Goal: Task Accomplishment & Management: Use online tool/utility

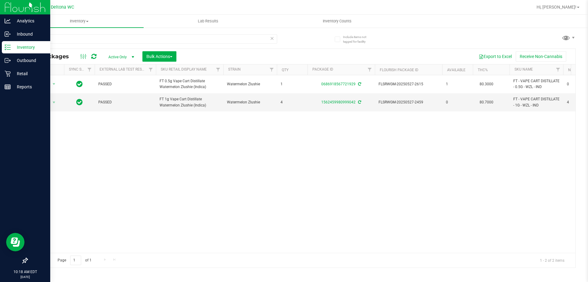
click at [0, 47] on div "Analytics Inbound Inventory Outbound Retail Reports 10:18 AM EDT [DATE] 09/22 D…" at bounding box center [294, 141] width 588 height 282
type input "stoke"
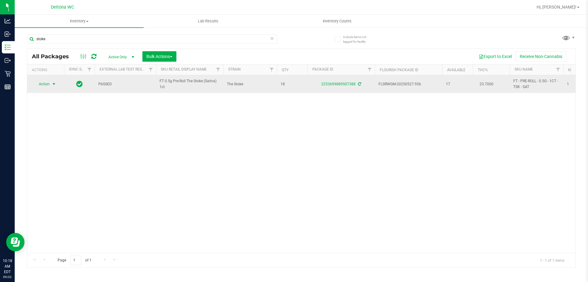
click at [47, 84] on span "Action" at bounding box center [41, 84] width 17 height 9
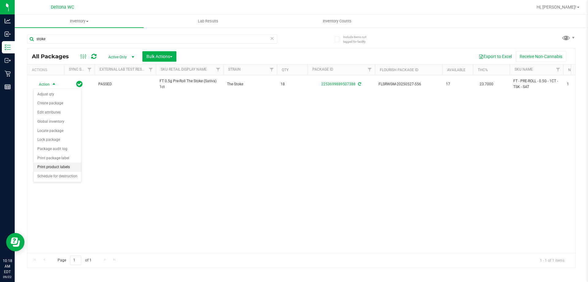
click at [61, 167] on li "Print product labels" at bounding box center [57, 166] width 47 height 9
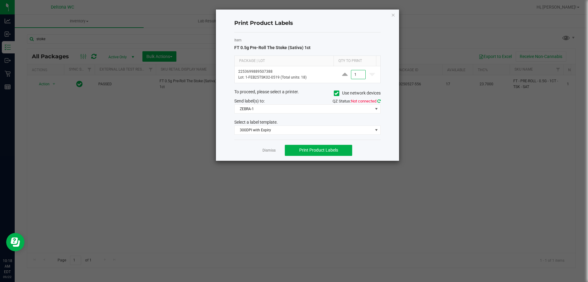
type input "1"
click at [378, 101] on icon at bounding box center [378, 101] width 3 height 4
click at [286, 111] on span "ZEBRA-1" at bounding box center [304, 108] width 138 height 9
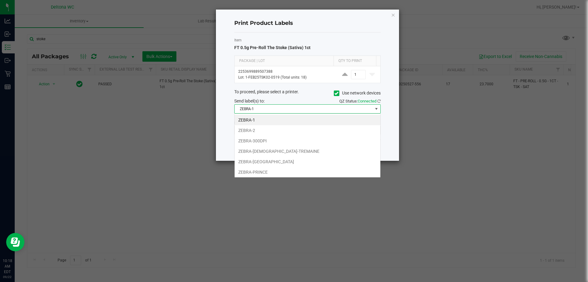
scroll to position [9, 146]
click at [265, 141] on li "ZEBRA-300DPI" at bounding box center [308, 140] width 146 height 10
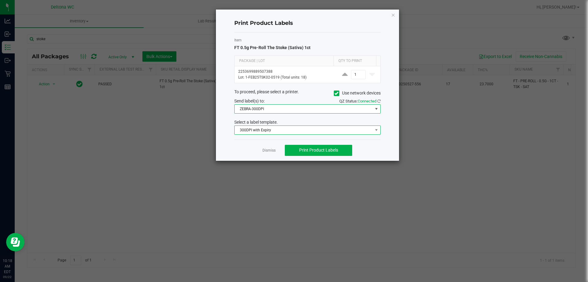
click at [290, 132] on span "300DPI with Expiry" at bounding box center [304, 130] width 138 height 9
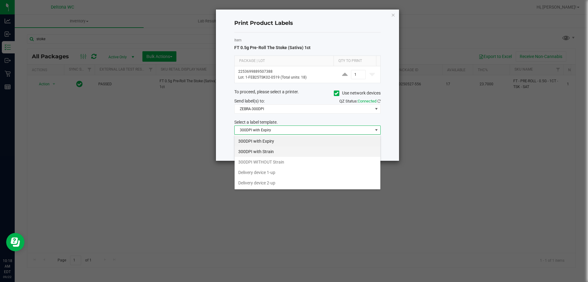
click at [267, 152] on li "300DPI with Strain" at bounding box center [308, 151] width 146 height 10
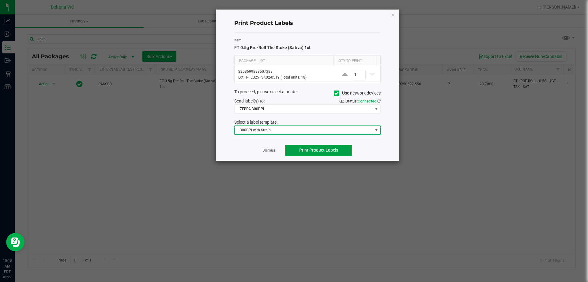
click at [307, 150] on span "Print Product Labels" at bounding box center [318, 149] width 39 height 5
click at [265, 152] on link "Dismiss" at bounding box center [269, 150] width 13 height 5
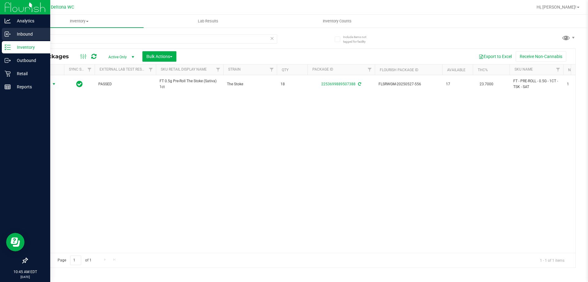
click at [20, 35] on p "Inbound" at bounding box center [29, 33] width 37 height 7
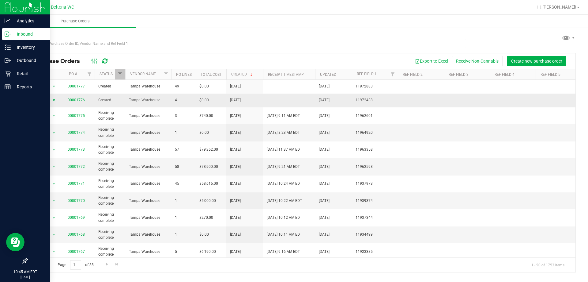
click at [52, 98] on span "select" at bounding box center [53, 100] width 5 height 5
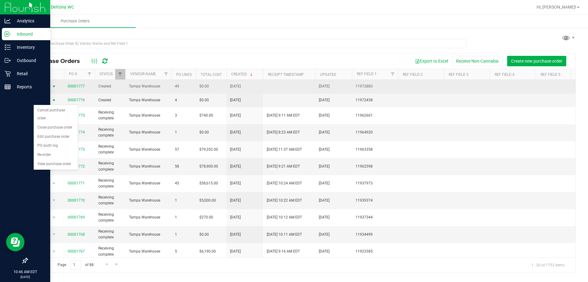
click at [53, 86] on span "select" at bounding box center [53, 86] width 5 height 5
click at [78, 86] on link "00001777" at bounding box center [76, 86] width 17 height 4
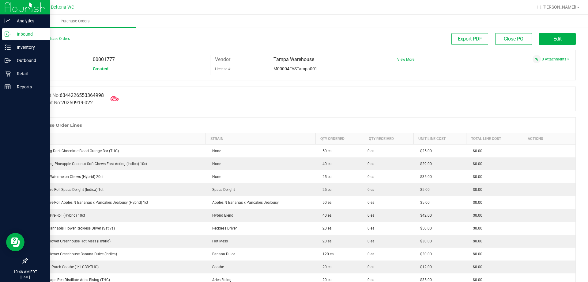
click at [118, 96] on icon at bounding box center [115, 99] width 8 height 8
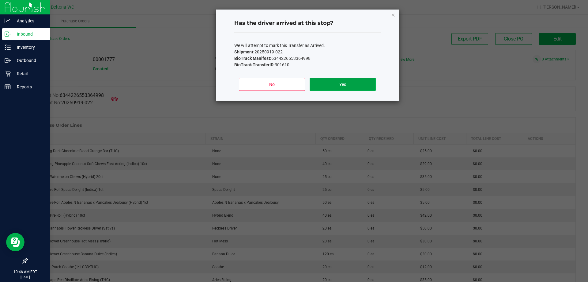
click at [368, 82] on button "Yes" at bounding box center [343, 84] width 66 height 13
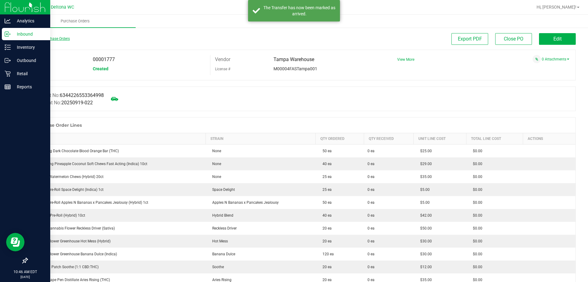
click at [44, 38] on link "Back to Purchase Orders" at bounding box center [48, 38] width 43 height 4
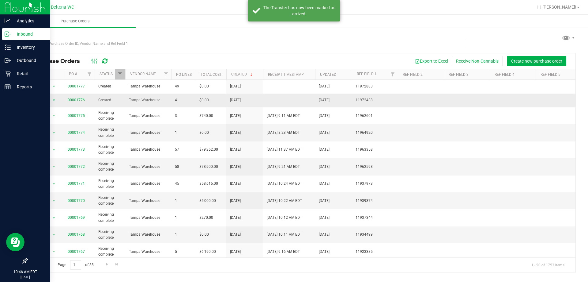
click at [80, 100] on link "00001776" at bounding box center [76, 100] width 17 height 4
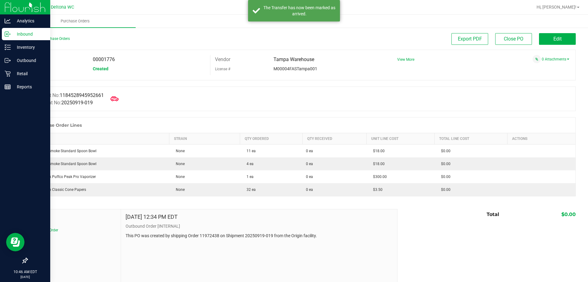
click at [116, 97] on icon at bounding box center [115, 98] width 8 height 5
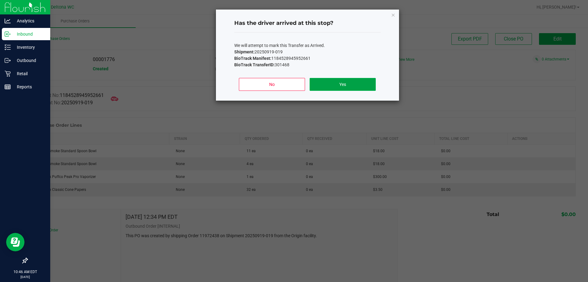
click at [345, 88] on button "Yes" at bounding box center [343, 84] width 66 height 13
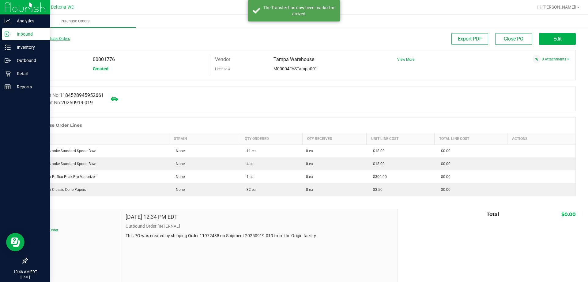
click at [53, 39] on link "Back to Purchase Orders" at bounding box center [48, 38] width 43 height 4
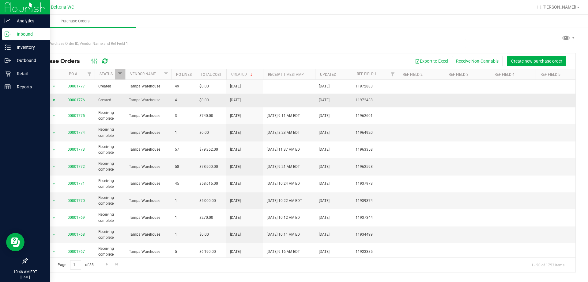
drag, startPoint x: 87, startPoint y: 100, endPoint x: 51, endPoint y: 100, distance: 36.8
click at [51, 100] on tr "Action Action Cancel purchase order Close purchase order Edit purchase order PO…" at bounding box center [359, 100] width 665 height 14
copy tr "Action Cancel purchase order Close purchase order Edit purchase order PO audit …"
click at [11, 44] on p "Inventory" at bounding box center [29, 47] width 37 height 7
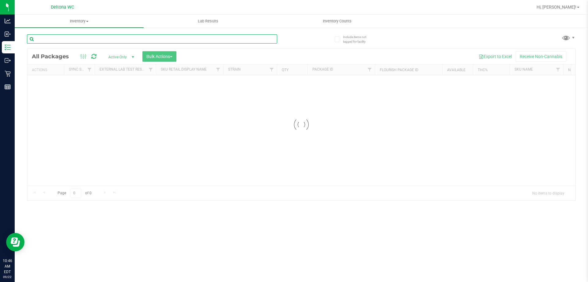
click at [92, 40] on input "text" at bounding box center [152, 38] width 250 height 9
paste input "00001776"
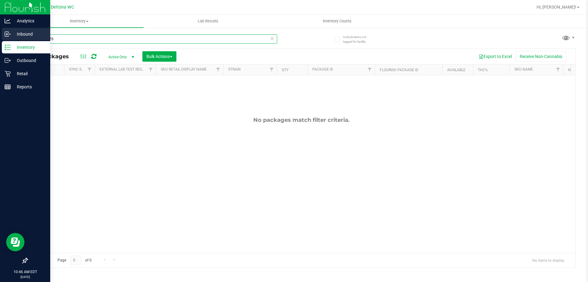
type input "00001776"
click at [10, 35] on icon at bounding box center [8, 34] width 6 height 6
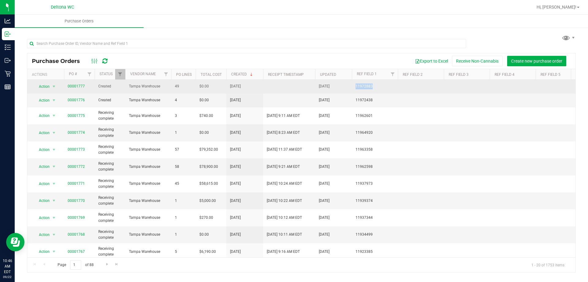
drag, startPoint x: 374, startPoint y: 84, endPoint x: 352, endPoint y: 85, distance: 21.8
click at [352, 85] on td "11972883" at bounding box center [375, 87] width 46 height 14
copy span "11972883"
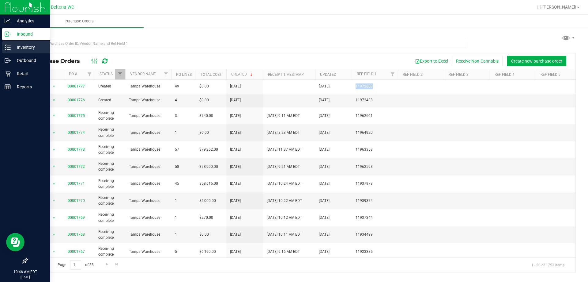
click at [10, 42] on div "Inventory" at bounding box center [26, 47] width 48 height 12
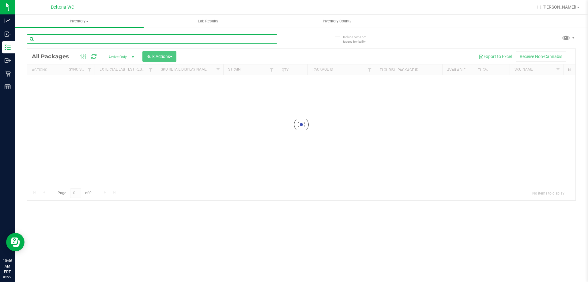
click at [122, 43] on input "text" at bounding box center [152, 38] width 250 height 9
paste input "11972883"
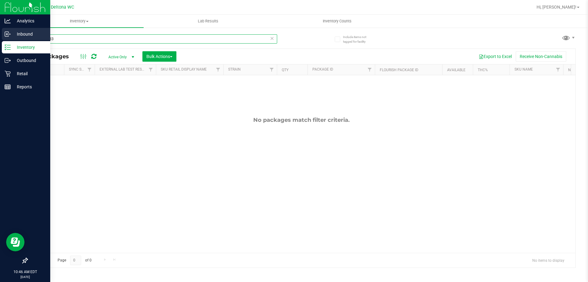
type input "11972883"
click at [13, 37] on p "Inbound" at bounding box center [29, 33] width 37 height 7
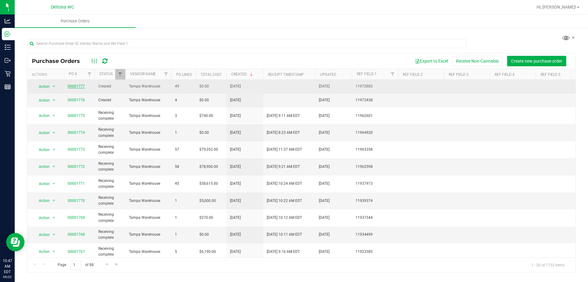
click at [80, 86] on link "00001777" at bounding box center [76, 86] width 17 height 4
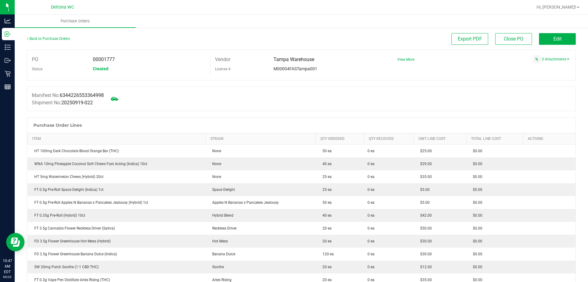
drag, startPoint x: 105, startPoint y: 95, endPoint x: 62, endPoint y: 95, distance: 43.2
click at [62, 95] on span "6344226553364998" at bounding box center [82, 95] width 44 height 6
copy span "6344226553364998"
click at [214, 103] on div "Manifest No: 6344226553364998 Shipment No: 20250919-022" at bounding box center [301, 98] width 549 height 25
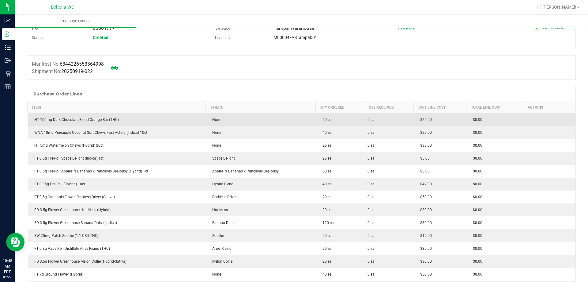
scroll to position [31, 0]
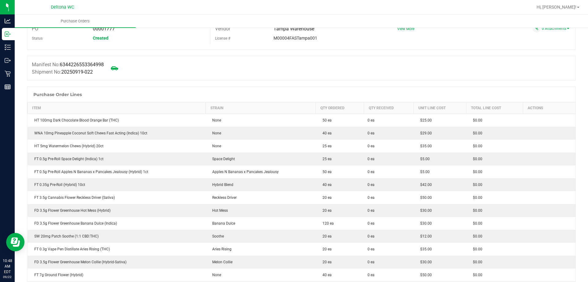
click at [235, 90] on div "Purchase Order Lines" at bounding box center [301, 94] width 548 height 15
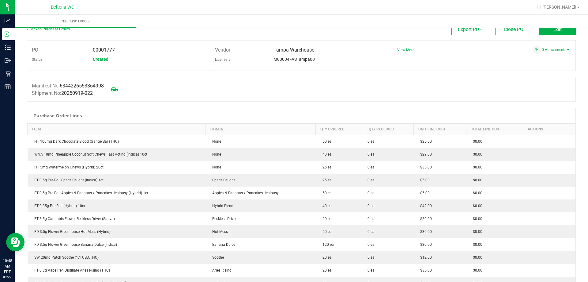
scroll to position [0, 0]
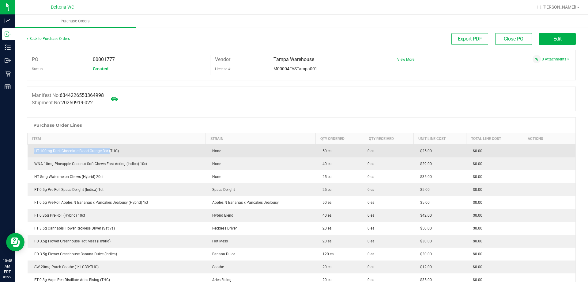
drag, startPoint x: 87, startPoint y: 154, endPoint x: 90, endPoint y: 147, distance: 7.5
click at [45, 152] on div "HT 100mg Dark Chocolate Blood Orange Bar (THC)" at bounding box center [116, 151] width 171 height 6
drag, startPoint x: 169, startPoint y: 147, endPoint x: 138, endPoint y: 153, distance: 31.4
click at [160, 150] on td "HT 100mg Dark Chocolate Blood Orange Bar (THC)" at bounding box center [117, 150] width 178 height 13
drag, startPoint x: 138, startPoint y: 153, endPoint x: 28, endPoint y: 157, distance: 109.5
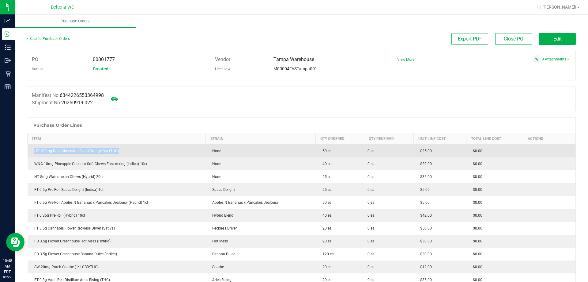
click at [28, 157] on td "HT 100mg Dark Chocolate Blood Orange Bar (THC)" at bounding box center [117, 150] width 178 height 13
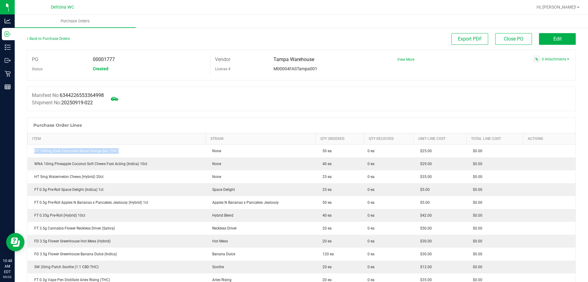
copy div "HT 100mg Dark Chocolate Blood Orange Bar (THC)"
click at [556, 44] on button "Edit" at bounding box center [557, 39] width 37 height 12
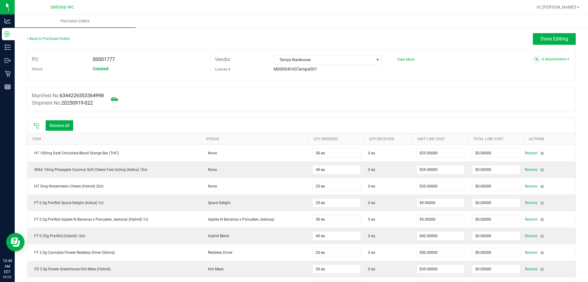
click at [173, 108] on div "Manifest No: 6344226553364998 Shipment No: 20250919-022" at bounding box center [301, 99] width 549 height 25
click at [60, 126] on button "Receive all" at bounding box center [60, 125] width 28 height 10
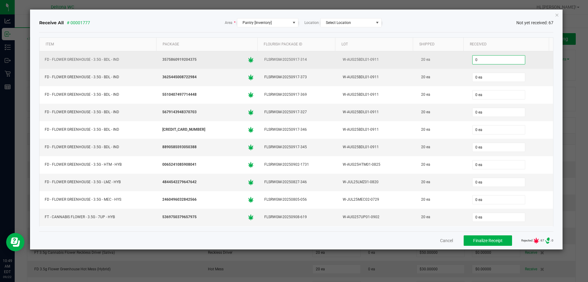
click at [473, 60] on input "0" at bounding box center [499, 59] width 52 height 9
type input "20 ea"
type input "20"
type input "0"
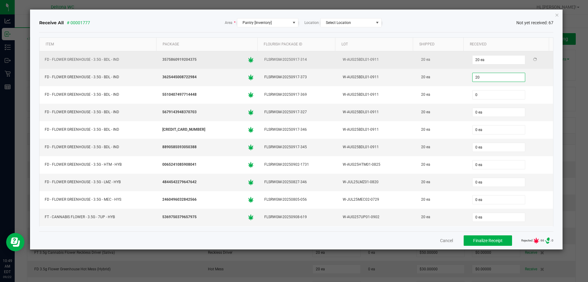
type input "20 ea"
type input "20"
type input "020"
type input "20 ea"
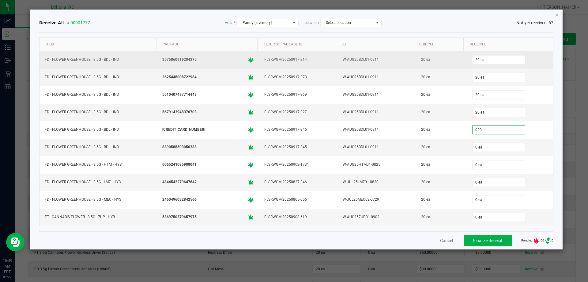
type input "020"
type input "0"
type input "20 ea"
type input "20"
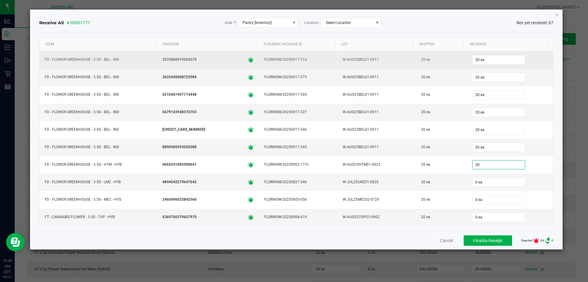
type input "0"
type input "20 ea"
type input "20"
type input "0"
type input "20 ea"
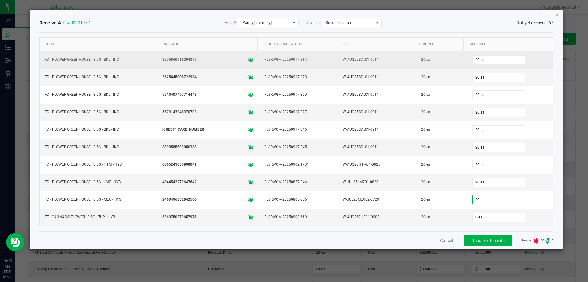
type input "20"
type input "0"
type input "20 ea"
type input "20"
type input "0"
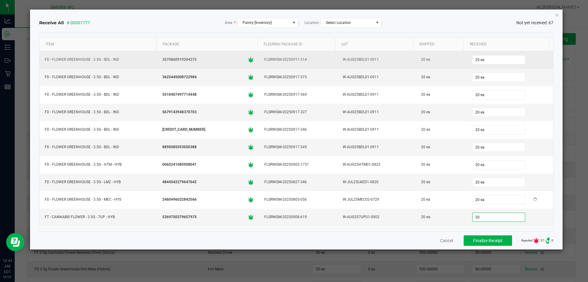
type input "20 ea"
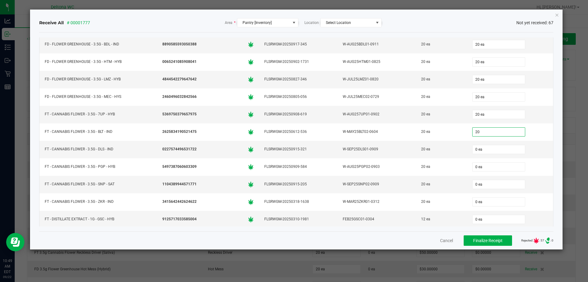
type input "20 ea"
type input "20"
type input "0"
type input "20 ea"
type input "20"
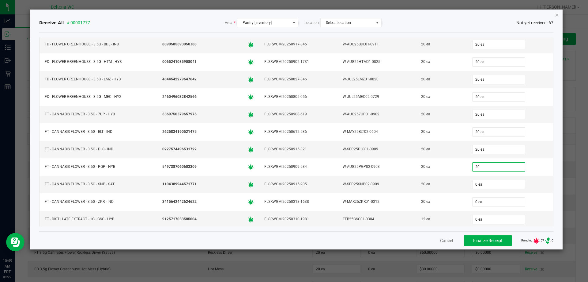
type input "0"
type input "20 ea"
type input "20"
type input "0"
type input "20 ea"
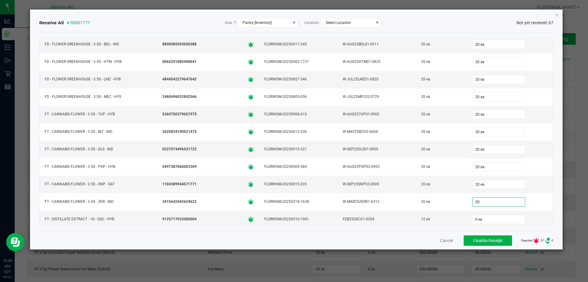
type input "20 ea"
type input "12"
type input "0"
type input "12 ea"
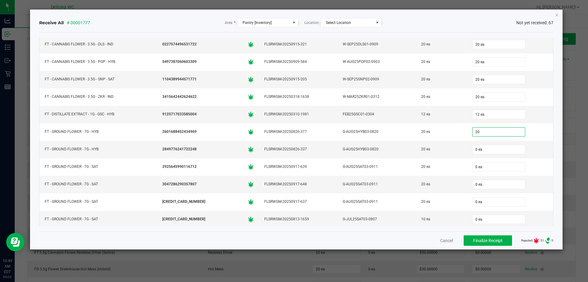
type input "20 ea"
type input "2 ea"
type input "2"
type input "2 ea"
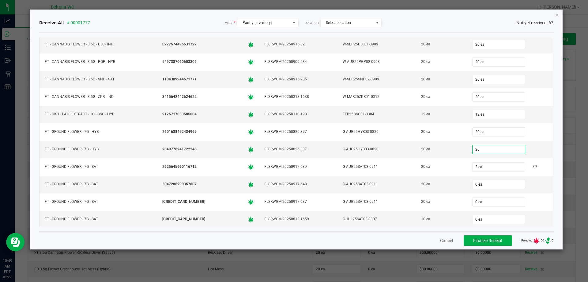
type input "20 ea"
type input "0"
type input "20 ea"
type input "20"
type input "0"
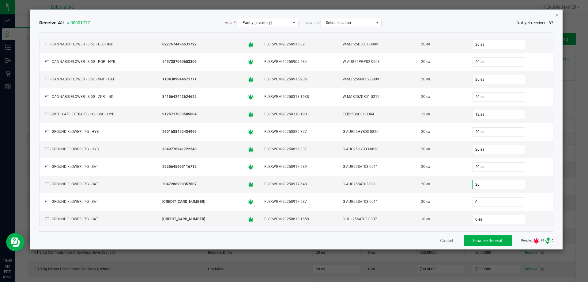
type input "20 ea"
type input "20"
type input "0"
type input "20 ea"
type input "10 ea"
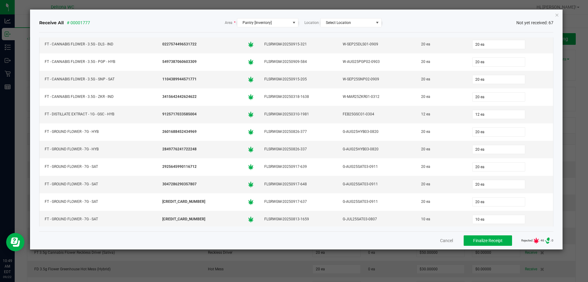
scroll to position [312, 0]
type input "20 ea"
type input "8"
type input "0"
type input "8 ea"
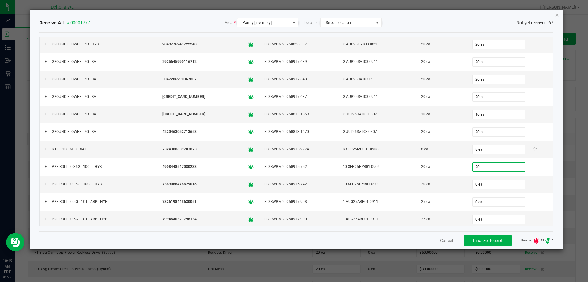
type input "20"
type input "0"
type input "20 ea"
type input "25 ea"
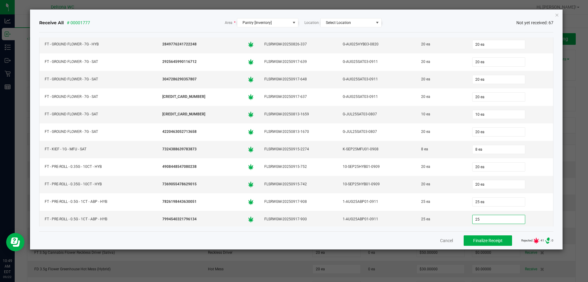
type input "25"
type input "0"
type input "25 ea"
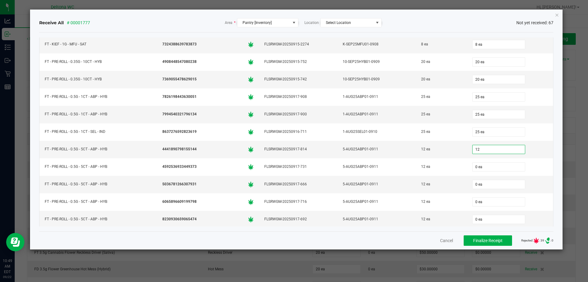
type input "12 ea"
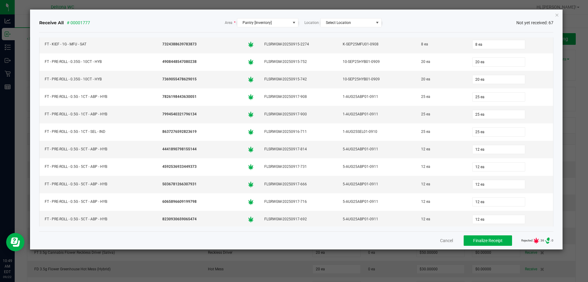
scroll to position [522, 0]
type input "12"
type input "0"
type input "12 ea"
type input "12"
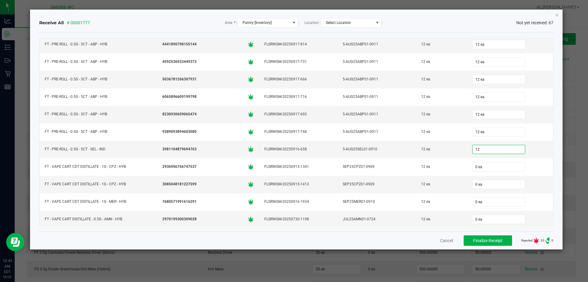
type input "0"
type input "12 ea"
type input "12"
type input "0"
type input "12 ea"
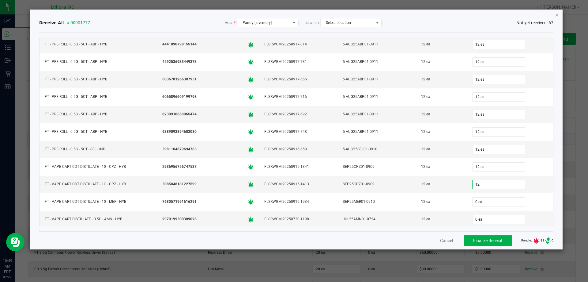
type input "12"
type input "0"
type input "12 ea"
type input "12"
type input "0"
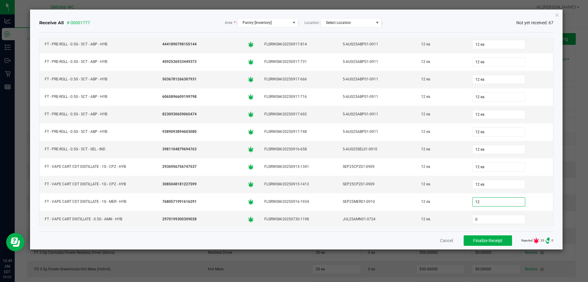
type input "12 ea"
type input "12"
type input "0"
type input "12 ea"
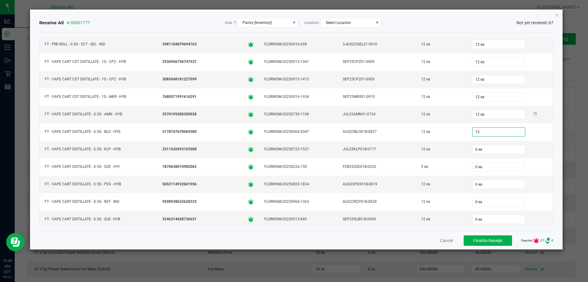
type input "12"
type input "01"
type input "12 ea"
type input "012"
type input "0"
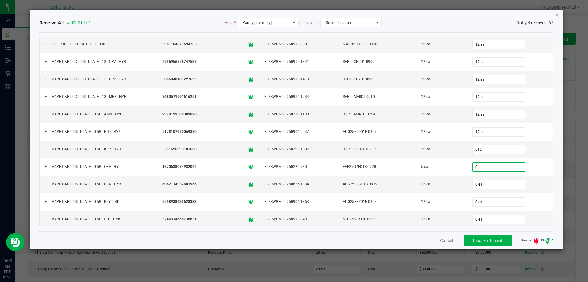
type input "12 ea"
type input "5 ea"
type input "12 ea"
type input "12"
type input "0"
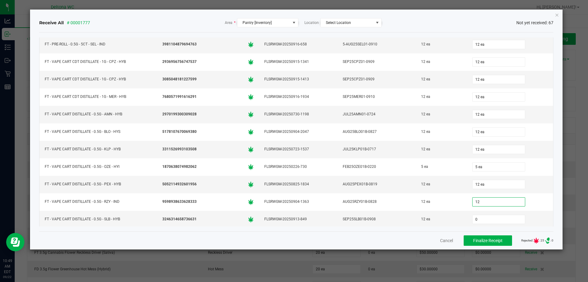
type input "12 ea"
type input "12"
type input "0"
type input "12 ea"
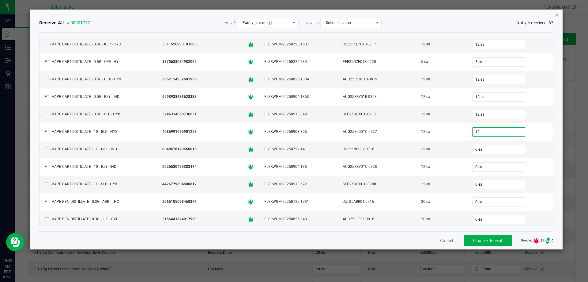
type input "12"
type input "0"
type input "12 ea"
type input "12"
type input "0"
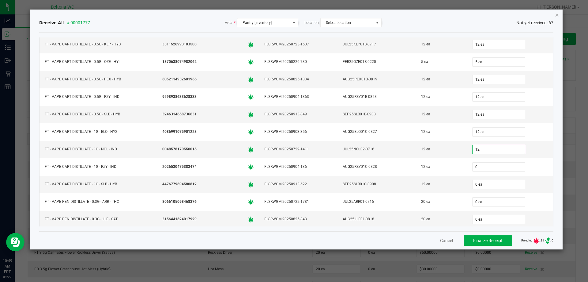
type input "12 ea"
type input "20 ea"
type input "20"
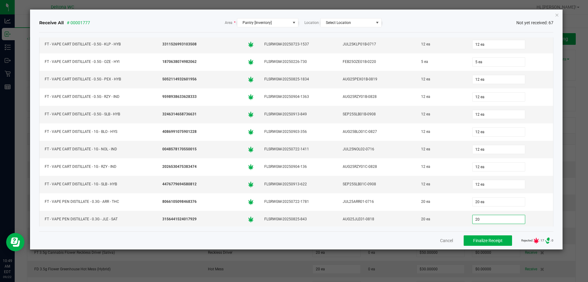
type input "0"
type input "20 ea"
type input "8"
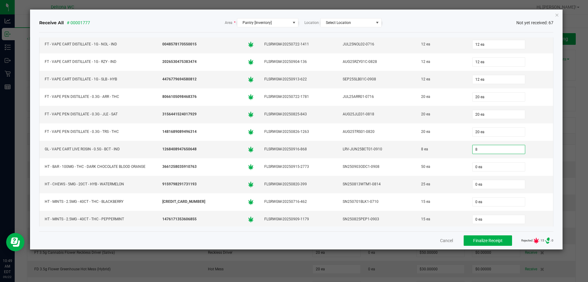
type input "0"
type input "8 ea"
type input "50 ea"
type input "25"
type input "0"
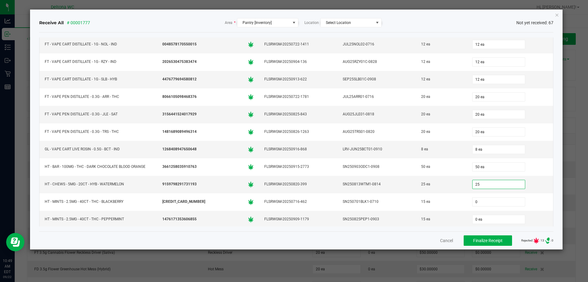
type input "25 ea"
type input "15 ea"
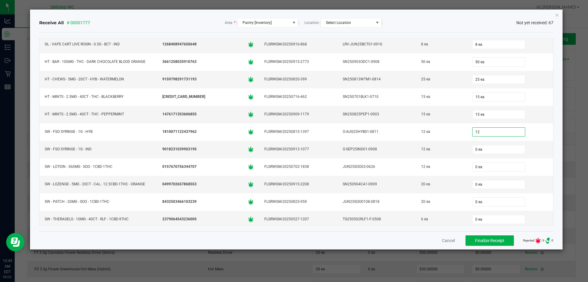
type input "12 ea"
type input "20 ea"
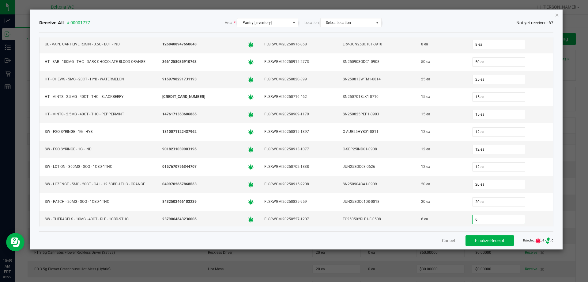
type input "6"
type input "0"
type input "6 ea"
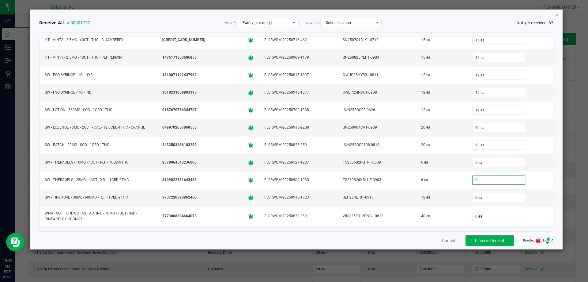
type input "6 ea"
type input "18 ea"
type input "40 ea"
click at [493, 241] on span "Finalize Receipt" at bounding box center [489, 240] width 29 height 5
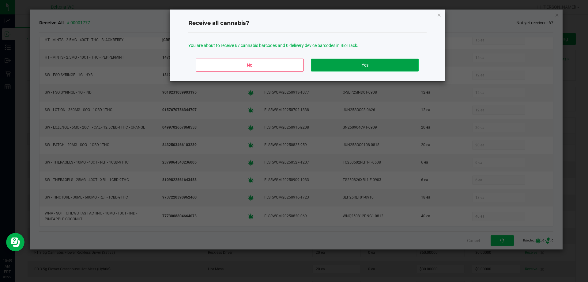
click at [349, 69] on button "Yes" at bounding box center [364, 65] width 107 height 13
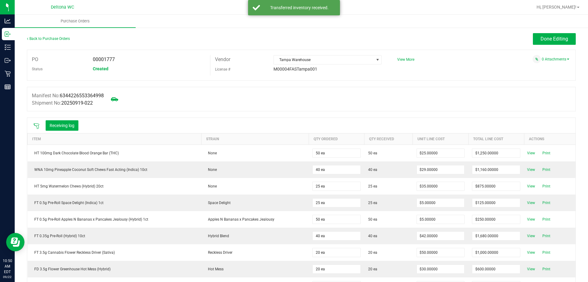
drag, startPoint x: 117, startPoint y: 60, endPoint x: 93, endPoint y: 60, distance: 24.5
click at [93, 60] on div "00001777" at bounding box center [149, 59] width 122 height 9
copy span "00001777"
click at [150, 103] on div "Manifest No: 6344226553364998 Shipment No: 20250919-022" at bounding box center [301, 99] width 549 height 25
click at [65, 125] on button "Receiving log" at bounding box center [62, 125] width 33 height 10
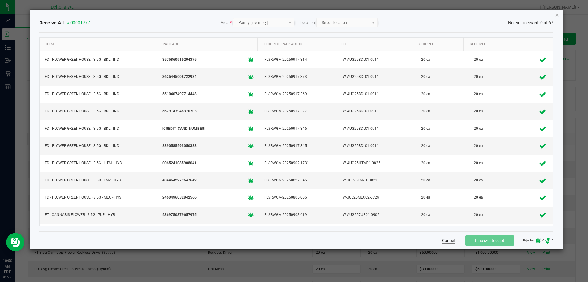
click at [443, 239] on button "Cancel" at bounding box center [448, 240] width 13 height 6
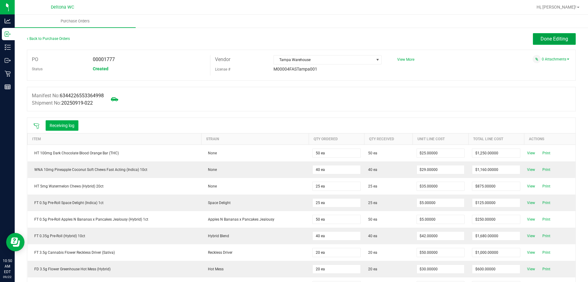
click at [538, 42] on button "Done Editing" at bounding box center [554, 39] width 43 height 12
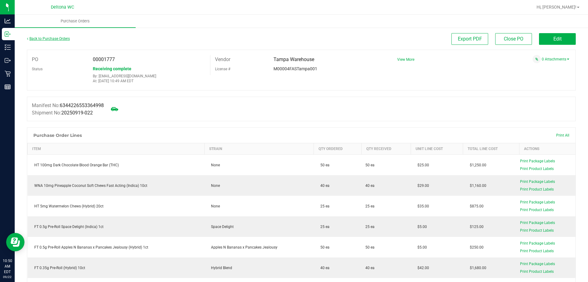
click at [46, 38] on link "Back to Purchase Orders" at bounding box center [48, 38] width 43 height 4
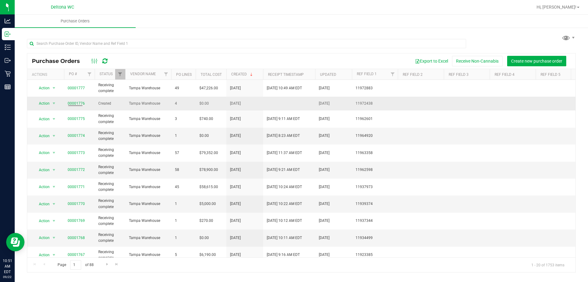
click at [80, 101] on span "00001776" at bounding box center [76, 103] width 17 height 6
click at [80, 102] on link "00001776" at bounding box center [76, 103] width 17 height 4
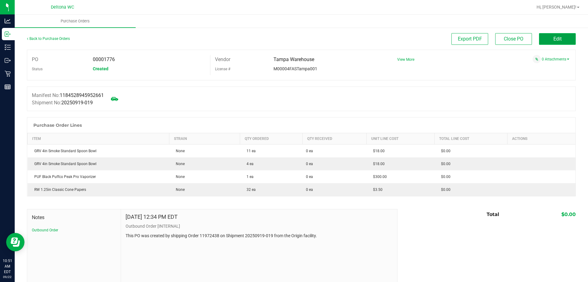
click at [554, 42] on button "Edit" at bounding box center [557, 39] width 37 height 12
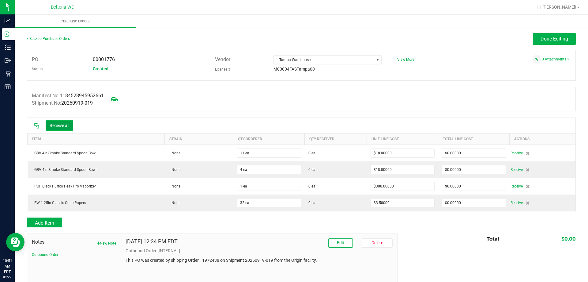
click at [68, 127] on button "Receive all" at bounding box center [60, 125] width 28 height 10
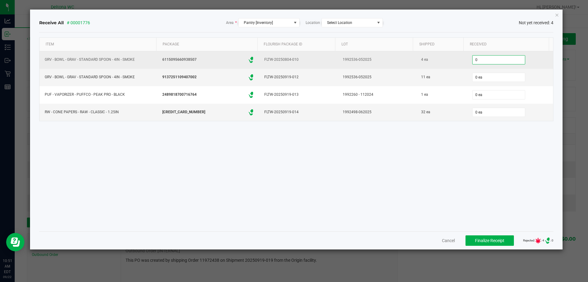
click at [491, 57] on input "0" at bounding box center [499, 59] width 52 height 9
type input "4 ea"
type input "11 ea"
type input "1 ea"
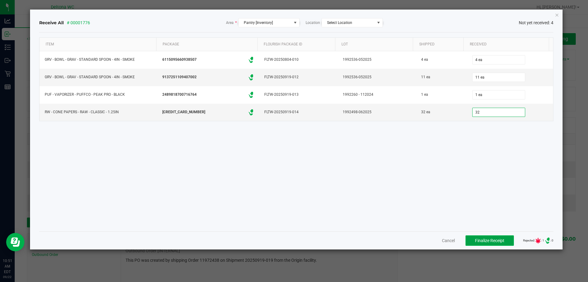
type input "32 ea"
click at [493, 240] on span "Finalize Receipt" at bounding box center [489, 240] width 29 height 5
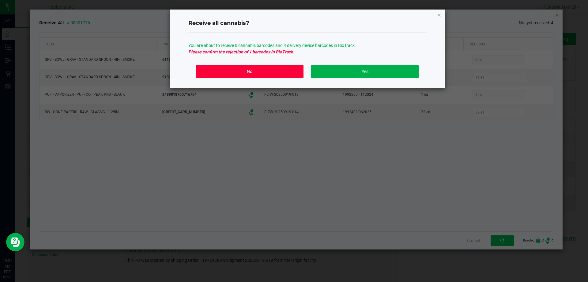
click at [289, 73] on button "No" at bounding box center [249, 71] width 107 height 13
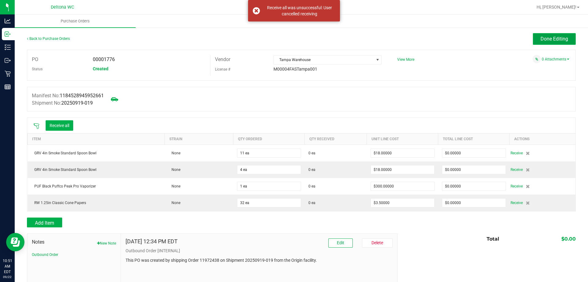
click at [550, 37] on span "Done Editing" at bounding box center [555, 39] width 28 height 6
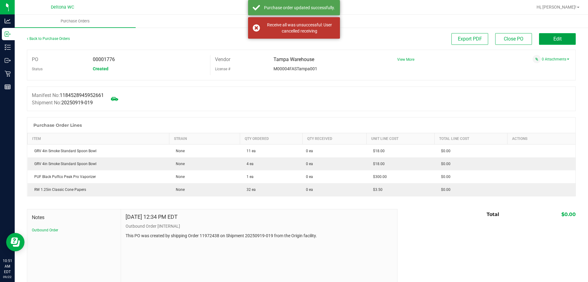
click at [548, 37] on button "Edit" at bounding box center [557, 39] width 37 height 12
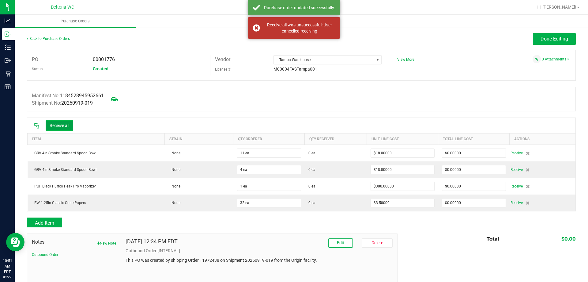
click at [65, 124] on button "Receive all" at bounding box center [60, 125] width 28 height 10
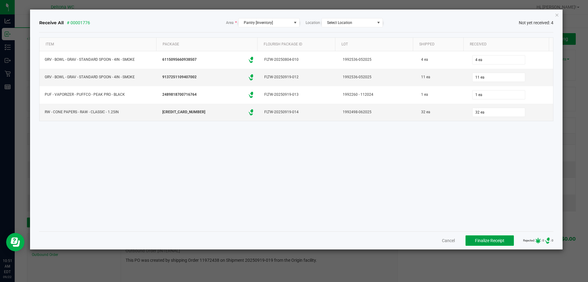
click at [491, 236] on button "Finalize Receipt" at bounding box center [490, 240] width 48 height 10
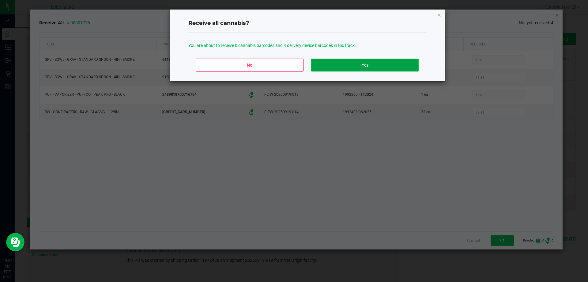
click at [380, 65] on button "Yes" at bounding box center [364, 65] width 107 height 13
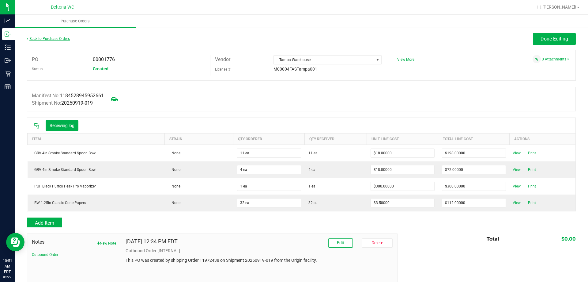
click at [49, 38] on link "Back to Purchase Orders" at bounding box center [48, 38] width 43 height 4
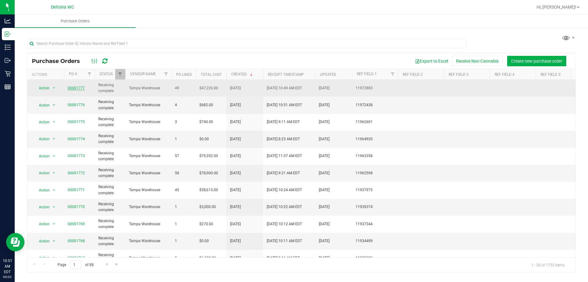
click at [75, 86] on link "00001777" at bounding box center [76, 88] width 17 height 4
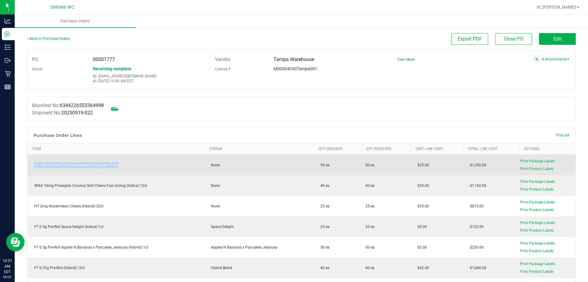
drag, startPoint x: 124, startPoint y: 165, endPoint x: 31, endPoint y: 166, distance: 93.8
click at [31, 166] on td "HT 100mg Dark Chocolate Blood Orange Bar (THC)" at bounding box center [116, 164] width 177 height 21
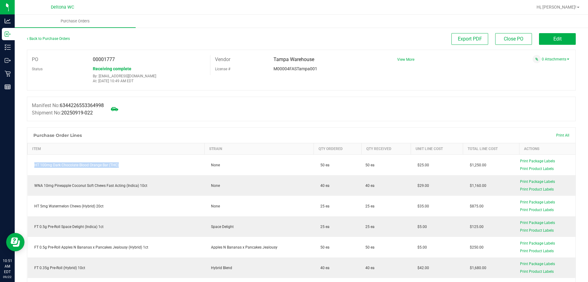
copy div "HT 100mg Dark Chocolate Blood Orange Bar (THC)"
click at [237, 121] on div "Manifest No: 6344226553364998 Shipment No: 20250919-022" at bounding box center [301, 109] width 549 height 25
click at [402, 58] on span "View More" at bounding box center [405, 59] width 17 height 4
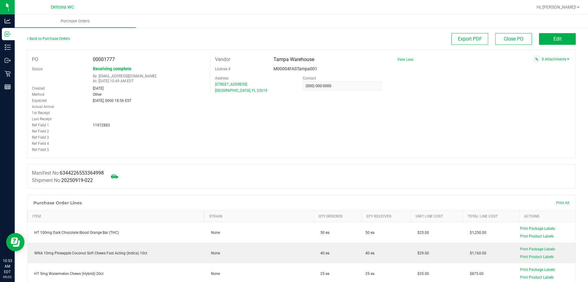
click at [402, 58] on span "View Less" at bounding box center [405, 59] width 16 height 4
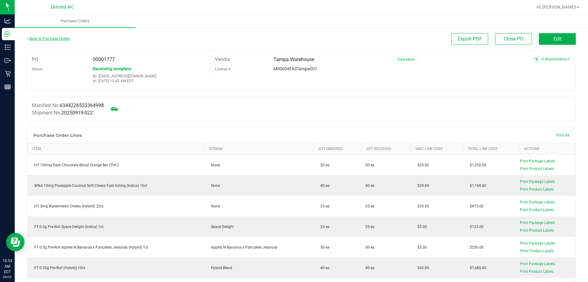
click at [57, 38] on link "Back to Purchase Orders" at bounding box center [48, 38] width 43 height 4
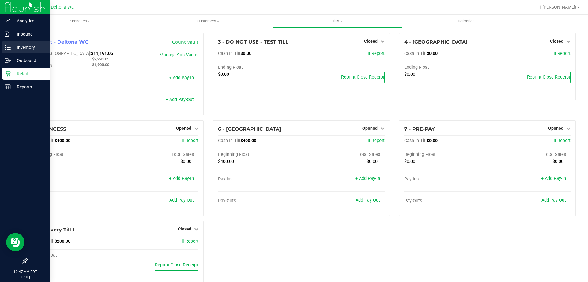
click at [18, 45] on p "Inventory" at bounding box center [29, 47] width 37 height 7
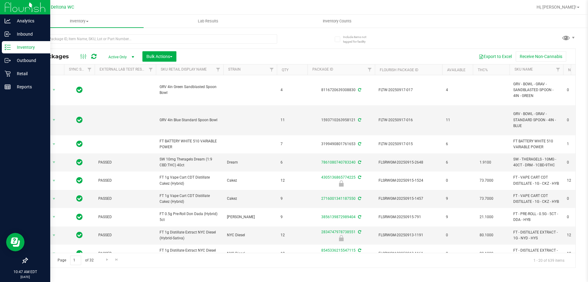
click at [128, 57] on span "Active Only" at bounding box center [120, 57] width 34 height 9
click at [116, 94] on li "All" at bounding box center [119, 93] width 33 height 9
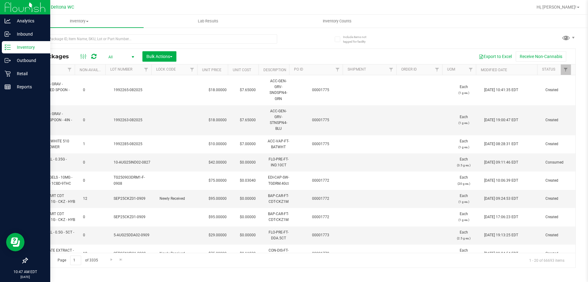
scroll to position [0, 429]
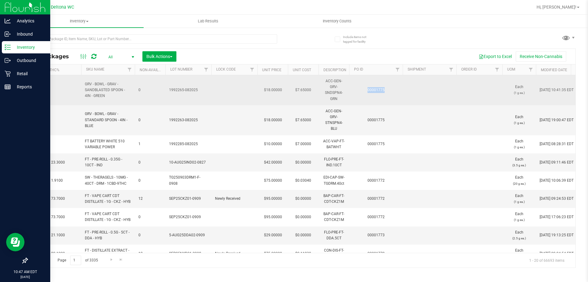
drag, startPoint x: 390, startPoint y: 87, endPoint x: 362, endPoint y: 91, distance: 27.8
click at [362, 91] on td "00001775" at bounding box center [376, 90] width 54 height 30
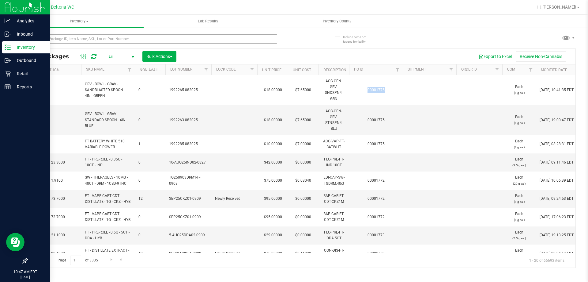
copy link "00001775"
click at [55, 36] on input "text" at bounding box center [152, 38] width 250 height 9
paste input "00001775"
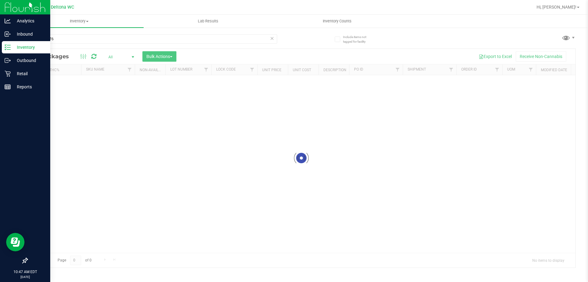
drag, startPoint x: 267, startPoint y: 249, endPoint x: 229, endPoint y: 244, distance: 38.4
click at [229, 244] on div at bounding box center [301, 158] width 548 height 218
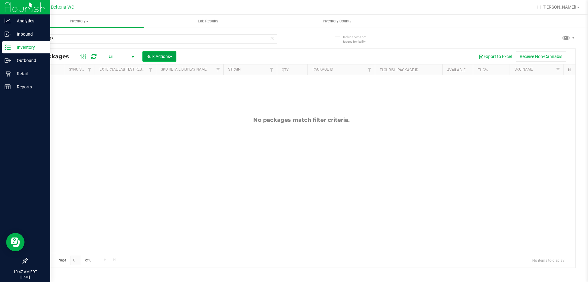
click at [146, 56] on button "Bulk Actions" at bounding box center [159, 56] width 34 height 10
click at [126, 103] on div "No packages match filter criteria." at bounding box center [301, 184] width 548 height 219
click at [121, 55] on span "All" at bounding box center [120, 57] width 34 height 9
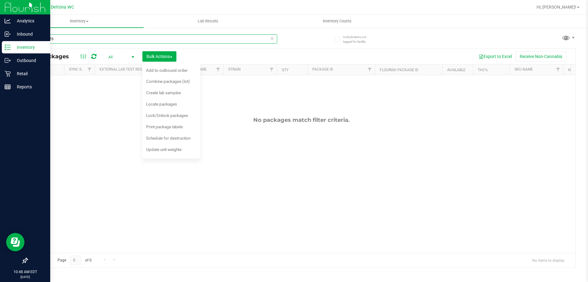
click at [78, 41] on input "00001776" at bounding box center [152, 38] width 250 height 9
paste input "HT 100mg Dark Chocolate Blood Orange Bar (THC)"
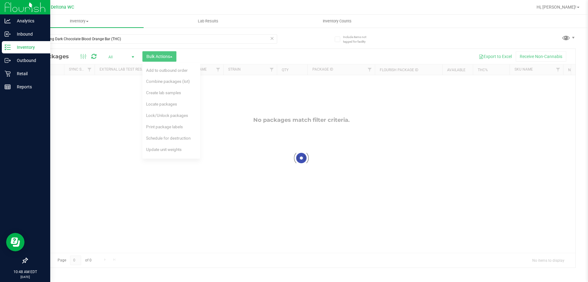
click at [91, 125] on div at bounding box center [301, 158] width 548 height 218
click at [135, 39] on input "HT 100mg Dark Chocolate Blood Orange Bar (THC)" at bounding box center [152, 38] width 250 height 9
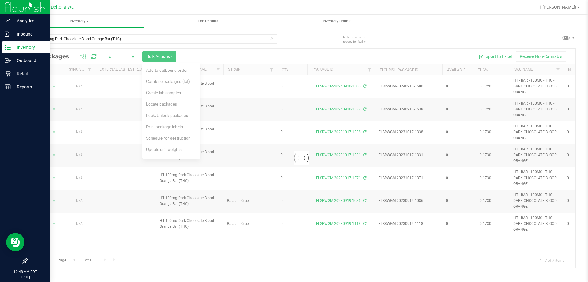
click at [182, 242] on div at bounding box center [301, 158] width 548 height 218
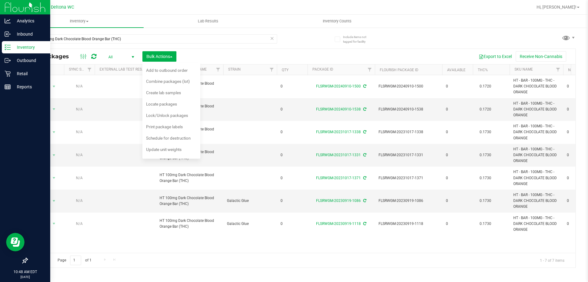
click at [182, 242] on div "Action Action Edit attributes Global inventory Locate package Package audit log…" at bounding box center [301, 163] width 548 height 177
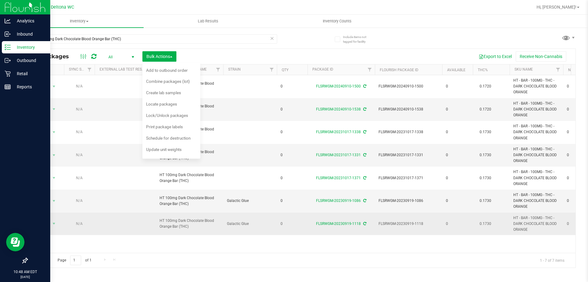
click at [207, 219] on span "HT 100mg Dark Chocolate Blood Orange Bar (THC)" at bounding box center [190, 224] width 60 height 12
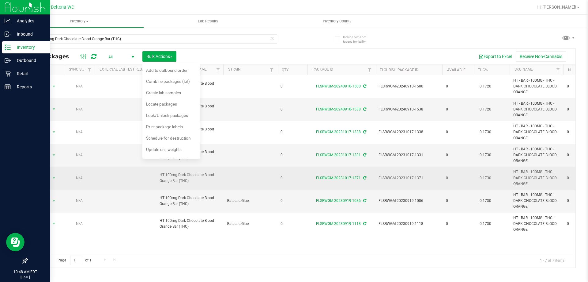
click at [235, 176] on td at bounding box center [250, 177] width 54 height 23
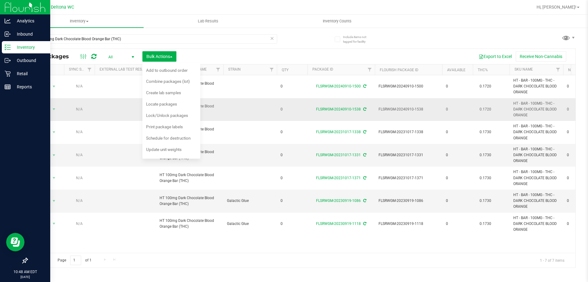
click at [233, 112] on td at bounding box center [250, 109] width 54 height 23
click at [163, 57] on span "Bulk Actions" at bounding box center [159, 56] width 26 height 5
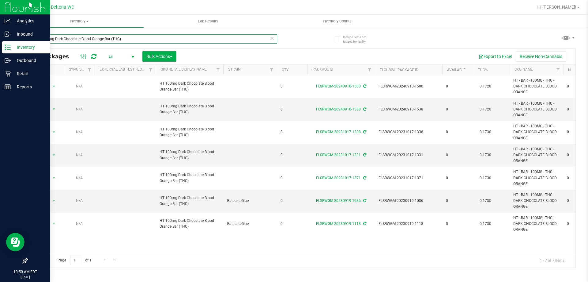
click at [120, 39] on input "HT 100mg Dark Chocolate Blood Orange Bar (THC)" at bounding box center [152, 38] width 250 height 9
paste input "00001777"
type input "00001777"
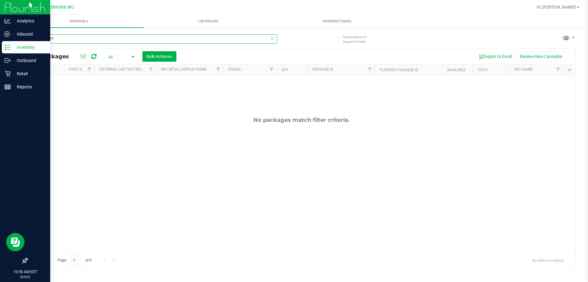
click at [38, 40] on input "00001777" at bounding box center [152, 38] width 250 height 9
click at [67, 36] on input "00001777" at bounding box center [152, 38] width 250 height 9
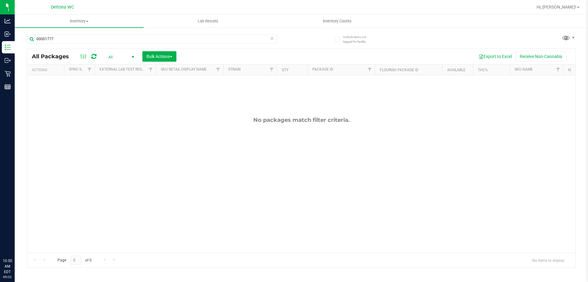
click at [131, 55] on span "select" at bounding box center [133, 57] width 5 height 5
click at [127, 65] on li "Active Only" at bounding box center [119, 66] width 33 height 9
click at [82, 40] on input "00001777" at bounding box center [152, 38] width 250 height 9
paste input "HT 100mg Dark Chocolate Blood Orange Bar (THC)"
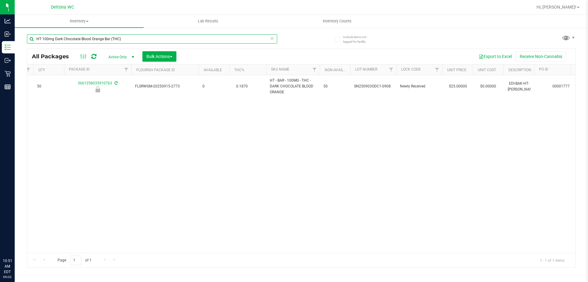
scroll to position [0, 320]
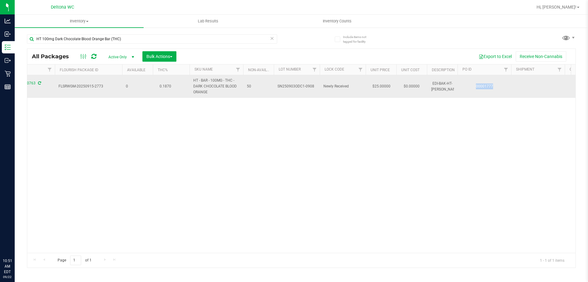
drag, startPoint x: 493, startPoint y: 87, endPoint x: 469, endPoint y: 85, distance: 24.6
click at [469, 85] on td "00001777" at bounding box center [485, 86] width 54 height 23
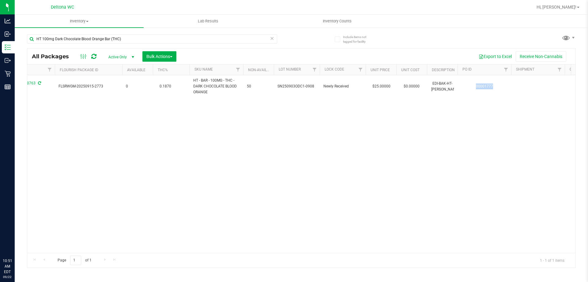
copy link "00001777"
click at [99, 38] on input "HT 100mg Dark Chocolate Blood Orange Bar (THC)" at bounding box center [152, 38] width 250 height 9
click at [99, 37] on input "HT 100mg Dark Chocolate Blood Orange Bar (THC)" at bounding box center [152, 38] width 250 height 9
paste input "00001777"
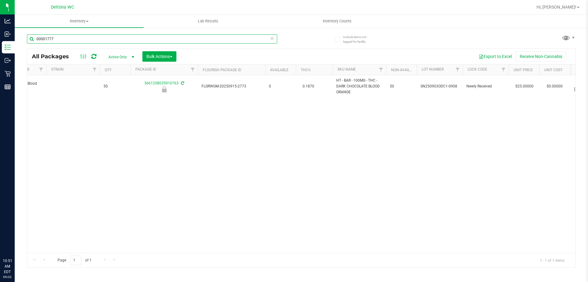
scroll to position [0, 42]
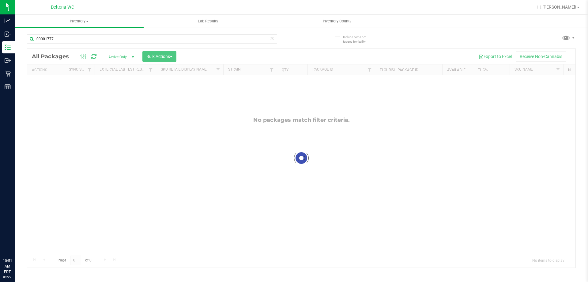
drag, startPoint x: 130, startPoint y: 249, endPoint x: 125, endPoint y: 250, distance: 5.0
click at [125, 250] on div at bounding box center [301, 158] width 548 height 218
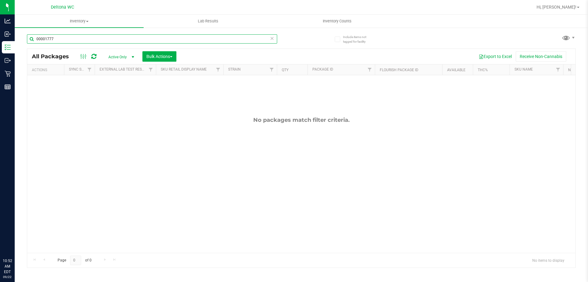
click at [150, 42] on input "00001777" at bounding box center [152, 38] width 250 height 9
click at [101, 39] on input "00001777" at bounding box center [152, 38] width 250 height 9
click at [99, 40] on input "00001777" at bounding box center [152, 38] width 250 height 9
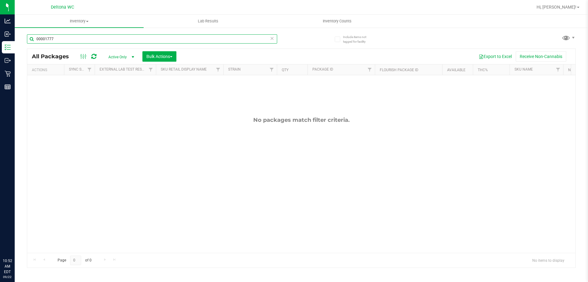
paste input "HT 100mg Dark Chocolate Blood Orange Bar (THC)"
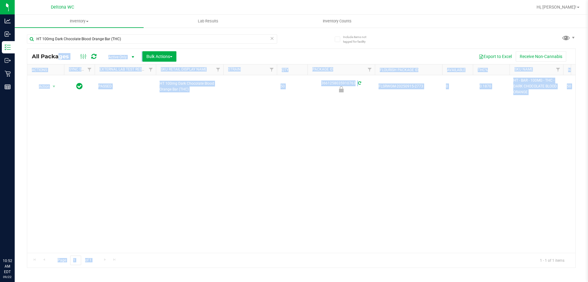
drag, startPoint x: 304, startPoint y: 252, endPoint x: 301, endPoint y: 257, distance: 5.9
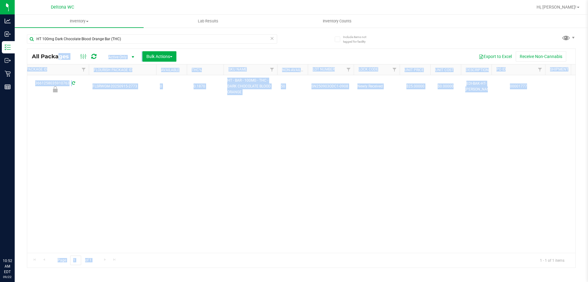
scroll to position [0, 287]
click at [432, 220] on div "Action Action Edit attributes Global inventory Locate package Package audit log…" at bounding box center [301, 163] width 548 height 177
click at [404, 197] on div "Action Action Edit attributes Global inventory Locate package Package audit log…" at bounding box center [301, 163] width 548 height 177
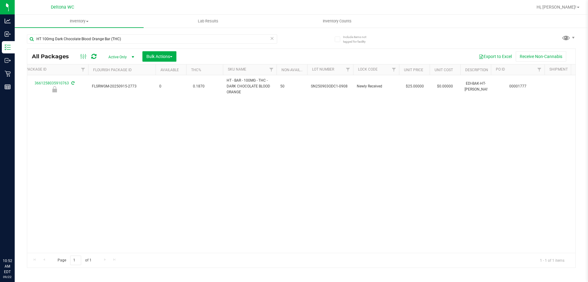
drag, startPoint x: 397, startPoint y: 247, endPoint x: 435, endPoint y: 245, distance: 38.1
click at [435, 245] on div "Action Action Edit attributes Global inventory Locate package Package audit log…" at bounding box center [301, 163] width 548 height 177
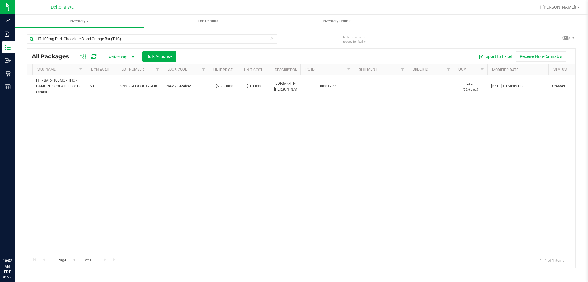
scroll to position [0, 0]
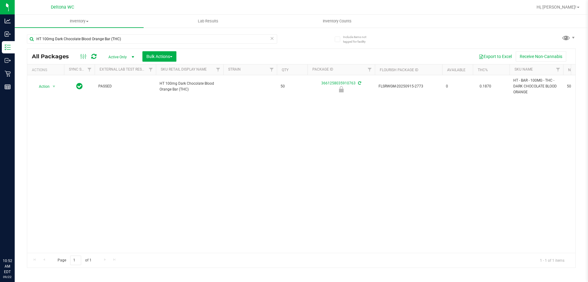
click at [129, 56] on span "select" at bounding box center [133, 57] width 8 height 9
click at [309, 145] on div "Action Action Edit attributes Global inventory Locate package Package audit log…" at bounding box center [301, 163] width 548 height 177
click at [82, 57] on icon at bounding box center [83, 56] width 7 height 7
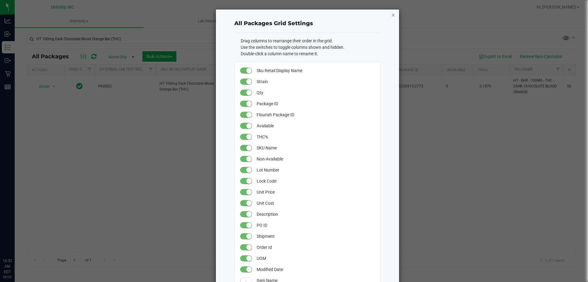
click at [393, 16] on icon "button" at bounding box center [393, 14] width 4 height 7
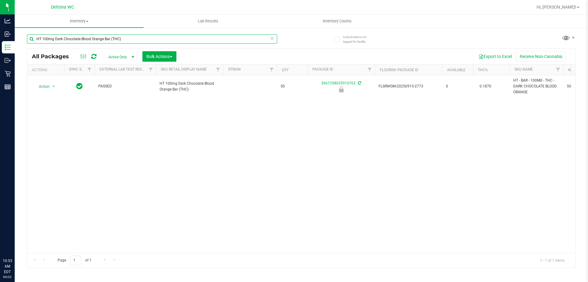
click at [144, 38] on input "HT 100mg Dark Chocolate Blood Orange Bar (THC)" at bounding box center [152, 38] width 250 height 9
type input "zkr"
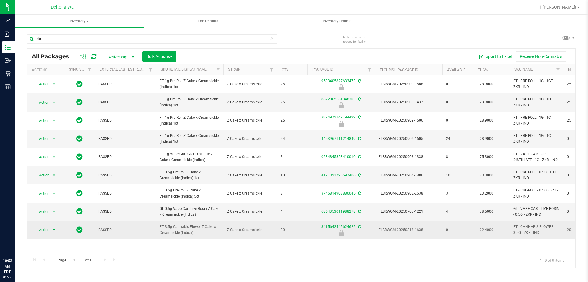
click at [48, 230] on span "Action" at bounding box center [41, 229] width 17 height 9
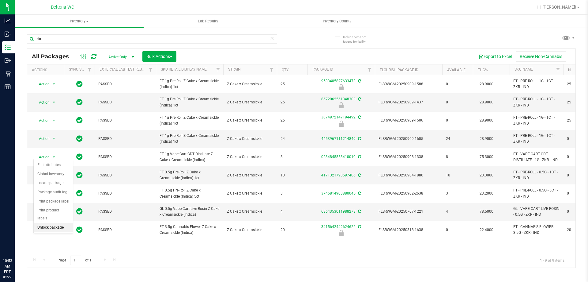
click at [52, 223] on li "Unlock package" at bounding box center [53, 227] width 39 height 9
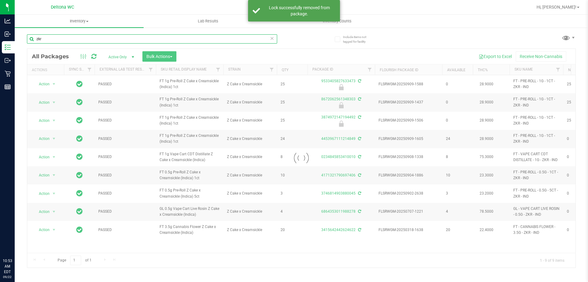
click at [79, 37] on input "zkr" at bounding box center [152, 38] width 250 height 9
click at [79, 38] on input "zkr" at bounding box center [152, 38] width 250 height 9
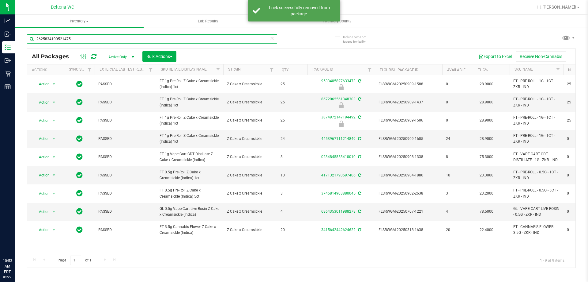
type input "2625834190521475"
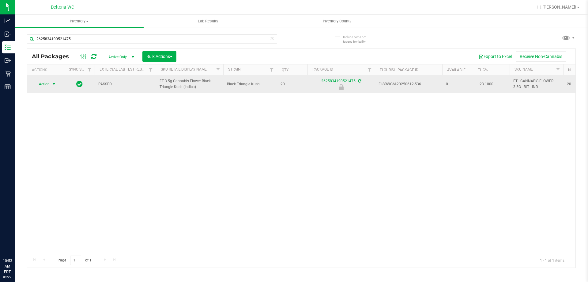
click at [51, 85] on span "select" at bounding box center [54, 84] width 8 height 9
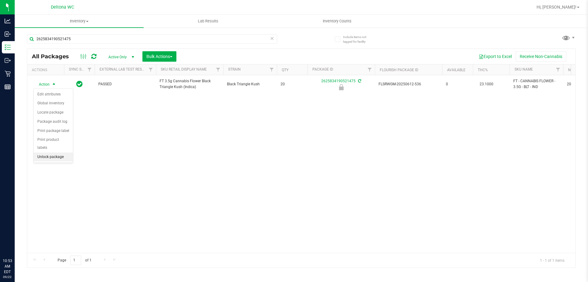
click at [61, 152] on li "Unlock package" at bounding box center [53, 156] width 39 height 9
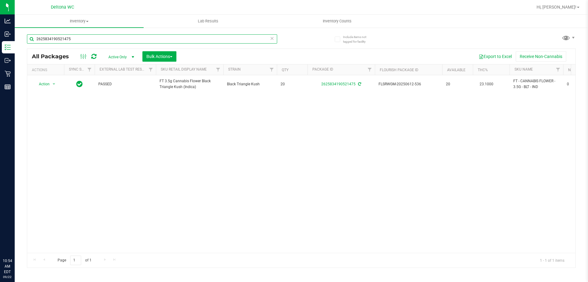
click at [93, 39] on input "2625834190521475" at bounding box center [152, 38] width 250 height 9
type input "3575860919204375"
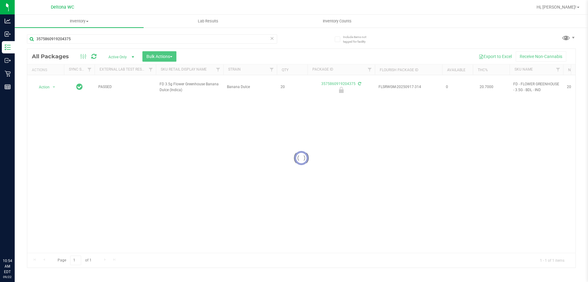
click at [49, 83] on div at bounding box center [301, 158] width 548 height 218
click at [49, 84] on div at bounding box center [301, 158] width 548 height 218
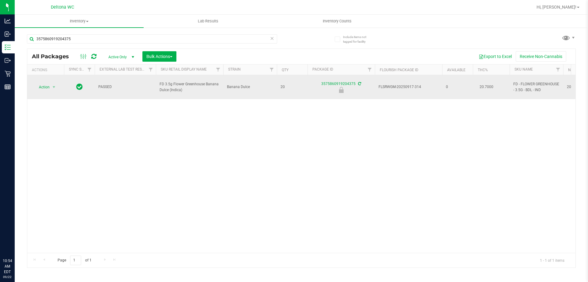
click at [52, 79] on td "Action Action Edit attributes Global inventory Locate package Package audit log…" at bounding box center [45, 87] width 37 height 24
drag, startPoint x: 51, startPoint y: 81, endPoint x: 53, endPoint y: 85, distance: 3.9
click at [51, 83] on span "select" at bounding box center [54, 87] width 8 height 9
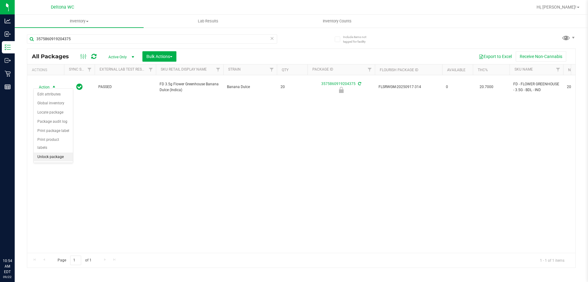
click at [52, 152] on li "Unlock package" at bounding box center [53, 156] width 39 height 9
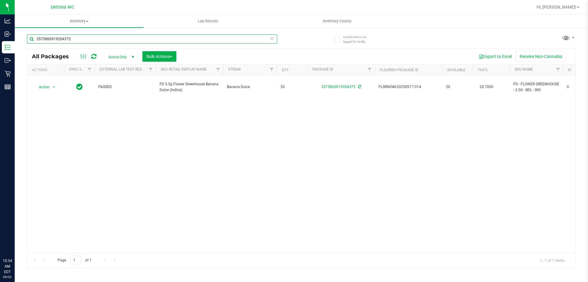
click at [93, 38] on input "3575860919204375" at bounding box center [152, 38] width 250 height 9
type input "7994540321796134"
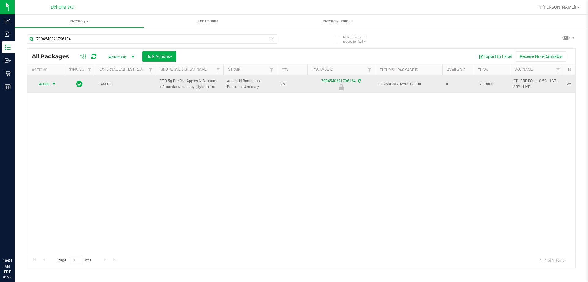
click at [53, 83] on span "select" at bounding box center [53, 84] width 5 height 5
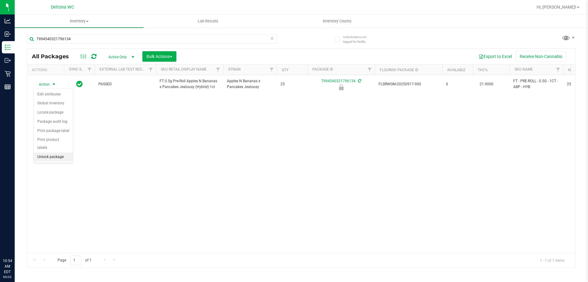
click at [59, 152] on li "Unlock package" at bounding box center [53, 156] width 39 height 9
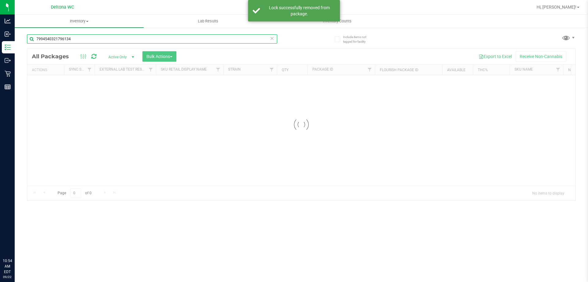
click at [82, 43] on input "7994540321796134" at bounding box center [152, 38] width 250 height 9
click at [82, 43] on div "Inventory All packages All inventory Waste log Create inventory Lab Results Inv…" at bounding box center [302, 148] width 574 height 267
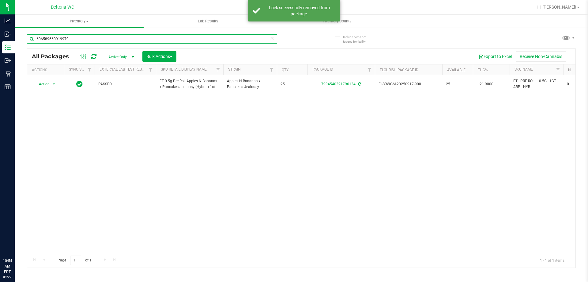
type input "6065896609199798"
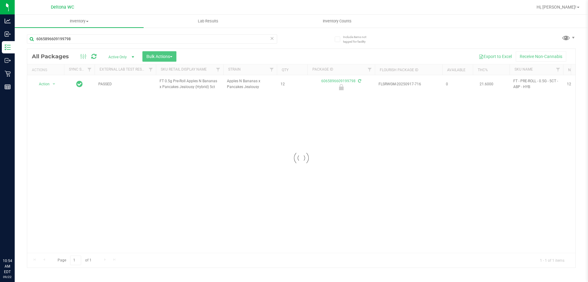
click at [47, 85] on div at bounding box center [301, 158] width 548 height 218
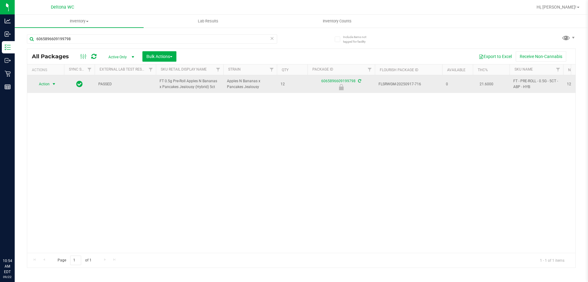
click at [51, 81] on span "select" at bounding box center [54, 84] width 8 height 9
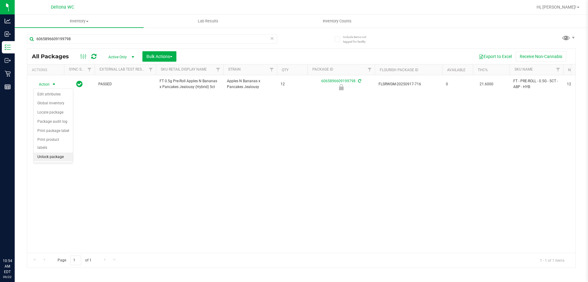
click at [51, 152] on li "Unlock package" at bounding box center [53, 156] width 39 height 9
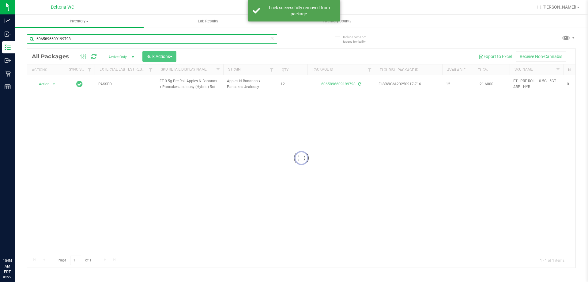
click at [187, 42] on input "6065896609199798" at bounding box center [152, 38] width 250 height 9
type input "8637276592823619"
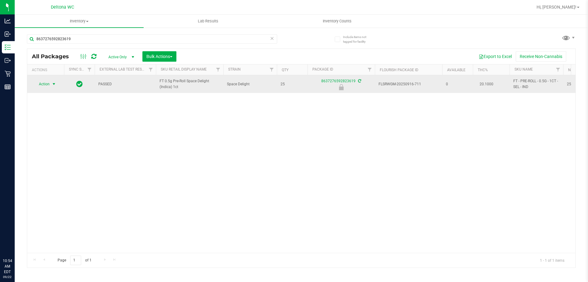
click at [51, 85] on span "select" at bounding box center [53, 84] width 5 height 5
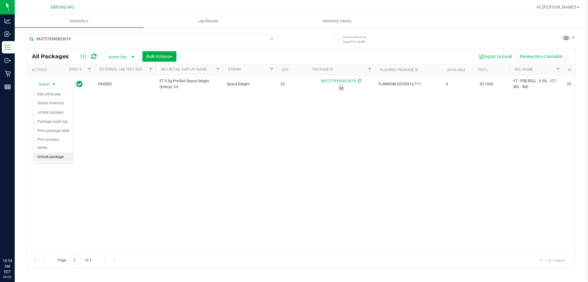
click at [62, 152] on li "Unlock package" at bounding box center [53, 156] width 39 height 9
click at [93, 44] on div "8637276592823619" at bounding box center [152, 41] width 250 height 14
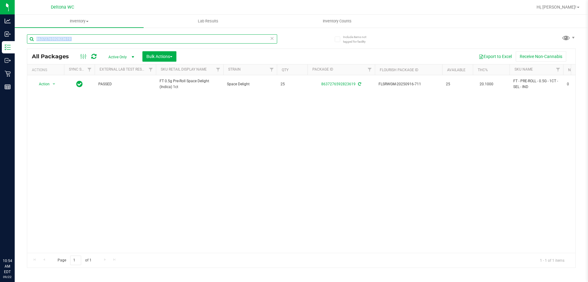
click at [95, 38] on input "8637276592823619" at bounding box center [152, 38] width 250 height 9
type input "3246314658736631"
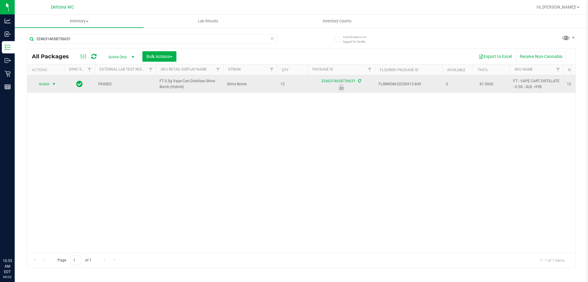
click at [45, 85] on span "Action" at bounding box center [41, 84] width 17 height 9
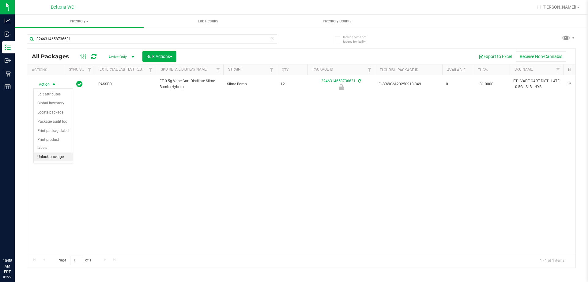
click at [63, 152] on li "Unlock package" at bounding box center [53, 156] width 39 height 9
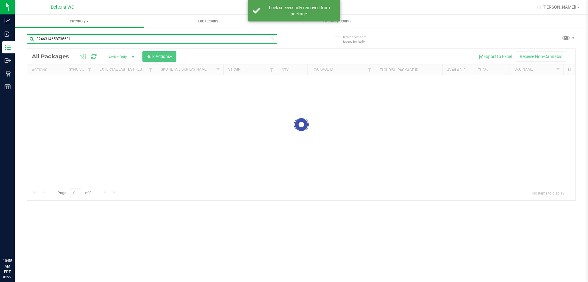
drag, startPoint x: 107, startPoint y: 42, endPoint x: 111, endPoint y: 38, distance: 5.6
click at [111, 38] on input "3246314658736631" at bounding box center [152, 38] width 250 height 9
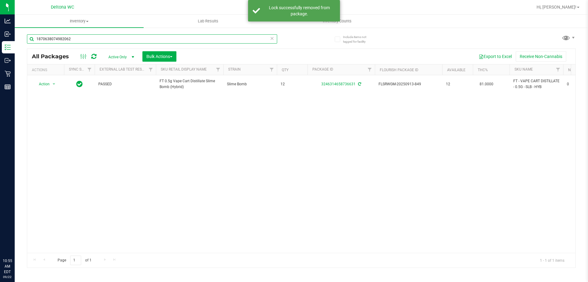
type input "1870638074982062"
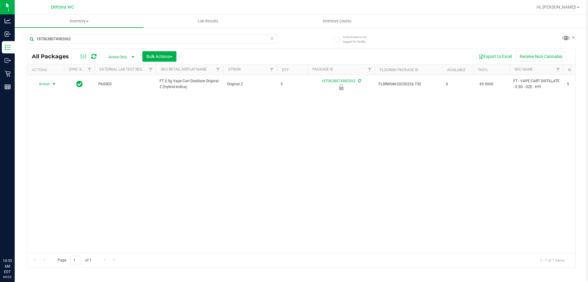
click at [47, 83] on span "Action" at bounding box center [41, 84] width 17 height 9
click at [59, 152] on li "Unlock package" at bounding box center [53, 156] width 39 height 9
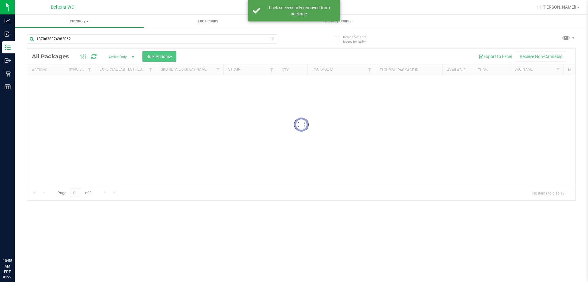
click at [135, 45] on div "1870638074982062" at bounding box center [152, 41] width 250 height 14
click at [138, 40] on input "1870638074982062" at bounding box center [152, 38] width 250 height 9
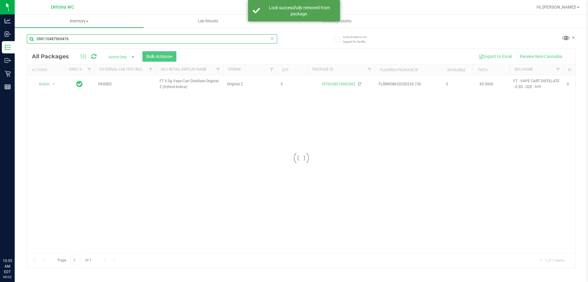
type input "3981104879694763"
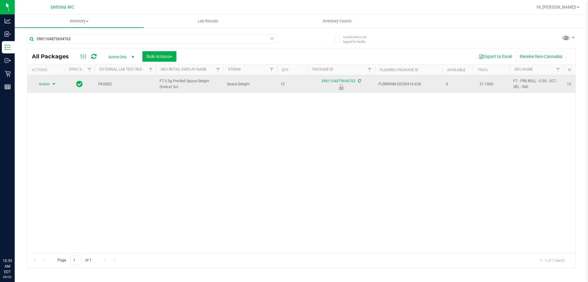
click at [46, 80] on span "Action" at bounding box center [41, 84] width 17 height 9
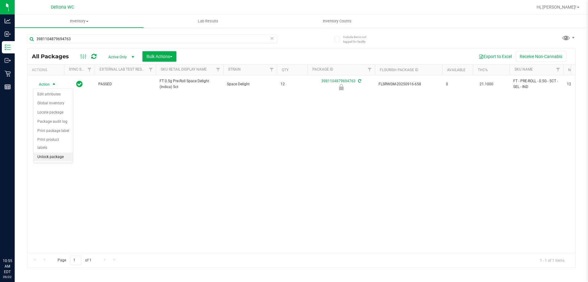
click at [67, 152] on li "Unlock package" at bounding box center [53, 156] width 39 height 9
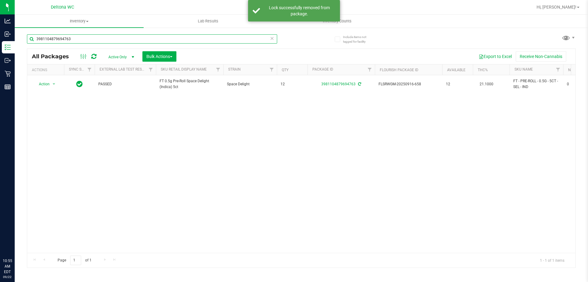
click at [183, 39] on input "3981104879694763" at bounding box center [152, 38] width 250 height 9
type input "7324388639783873"
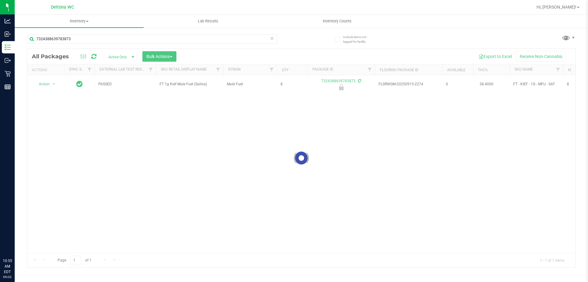
click at [51, 82] on div at bounding box center [301, 158] width 548 height 218
click at [51, 83] on div at bounding box center [301, 158] width 548 height 218
click at [52, 84] on div at bounding box center [301, 158] width 548 height 218
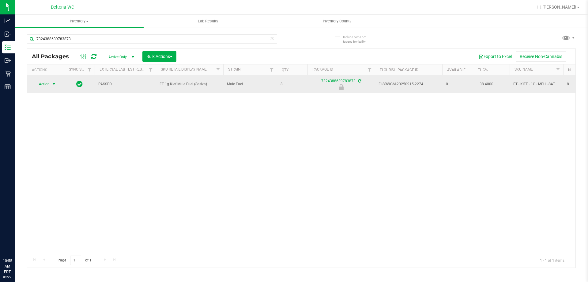
click at [52, 84] on span "select" at bounding box center [53, 84] width 5 height 5
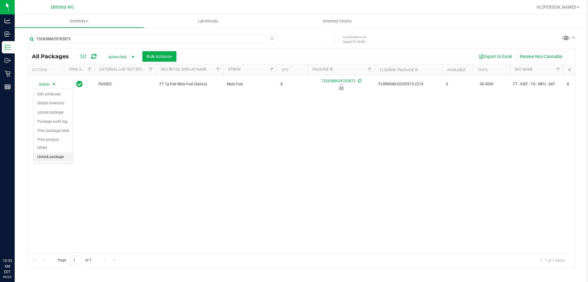
click at [52, 152] on li "Unlock package" at bounding box center [53, 156] width 39 height 9
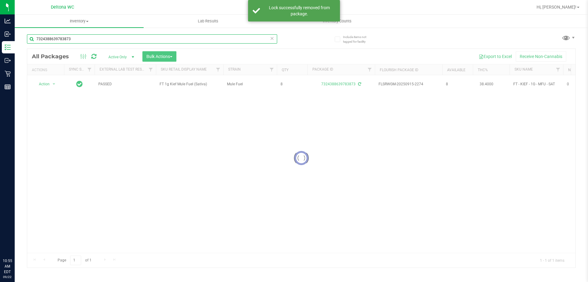
click at [85, 37] on input "7324388639783873" at bounding box center [152, 38] width 250 height 9
type input "4476779694580812"
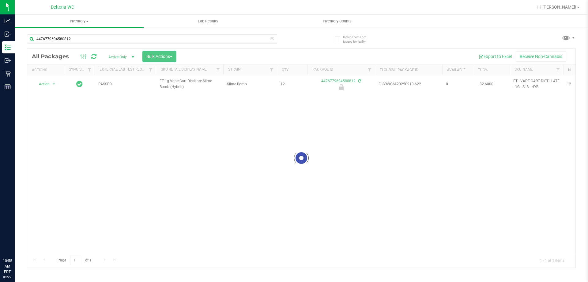
click at [47, 81] on div at bounding box center [301, 158] width 548 height 218
click at [47, 82] on span "Action" at bounding box center [41, 84] width 17 height 9
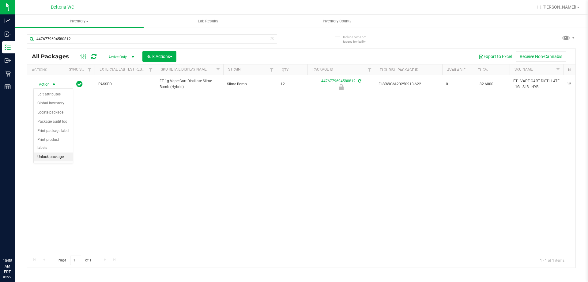
click at [50, 152] on li "Unlock package" at bounding box center [53, 156] width 39 height 9
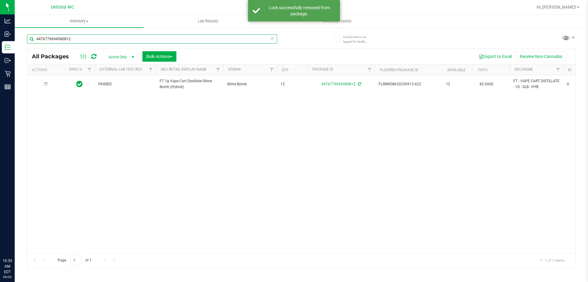
click at [92, 41] on input "4476779694580812" at bounding box center [152, 38] width 250 height 9
type input "2026530475383474"
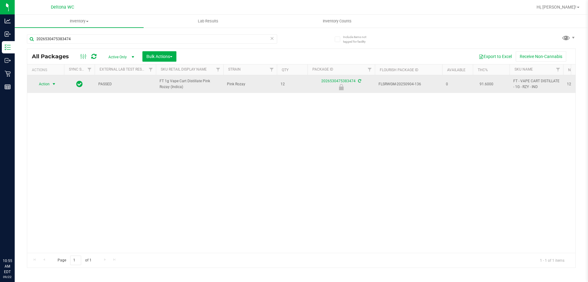
click at [44, 81] on span "Action" at bounding box center [41, 84] width 17 height 9
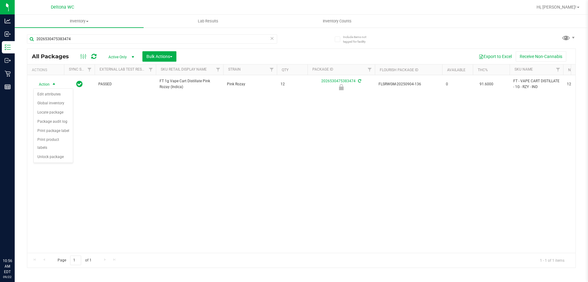
click at [63, 154] on div "Action Edit attributes Global inventory Locate package Package audit log Print …" at bounding box center [53, 125] width 40 height 74
click at [63, 152] on li "Unlock package" at bounding box center [53, 156] width 39 height 9
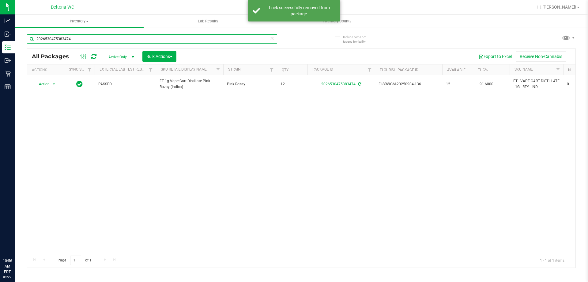
click at [127, 38] on input "2026530475383474" at bounding box center [152, 38] width 250 height 9
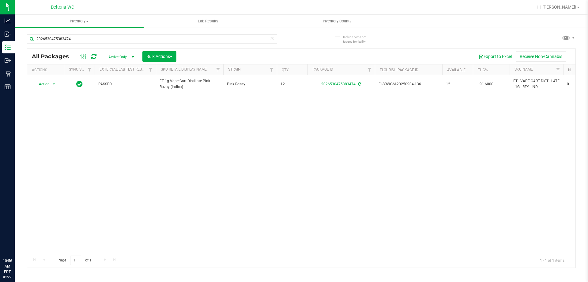
click at [127, 136] on div "Action Action Adjust qty Create package Edit attributes Global inventory Locate…" at bounding box center [301, 163] width 548 height 177
click at [91, 37] on input "2026530475383474" at bounding box center [152, 38] width 250 height 9
type input "p"
type input "rzy"
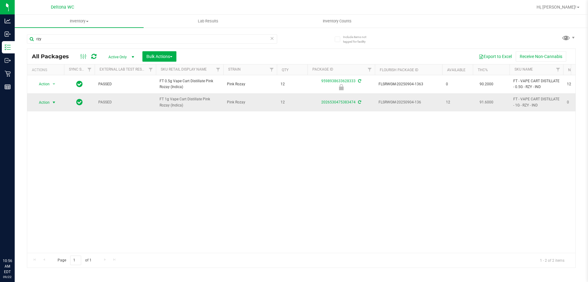
click at [49, 104] on span "Action" at bounding box center [41, 102] width 17 height 9
click at [59, 157] on li "Lock package" at bounding box center [57, 158] width 47 height 9
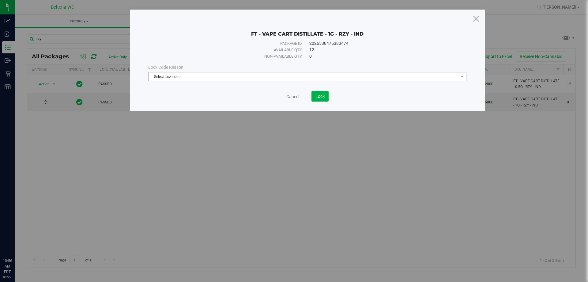
click at [283, 75] on div "Lock Code Reason Select lock code Select lock code Newly Received Administrativ…" at bounding box center [308, 72] width 328 height 26
click at [283, 74] on span "Select lock code" at bounding box center [304, 76] width 310 height 9
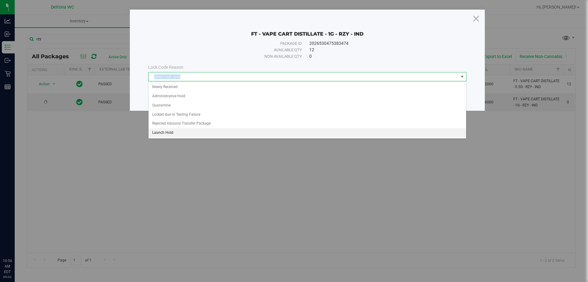
click at [177, 135] on li "Launch Hold" at bounding box center [308, 132] width 318 height 9
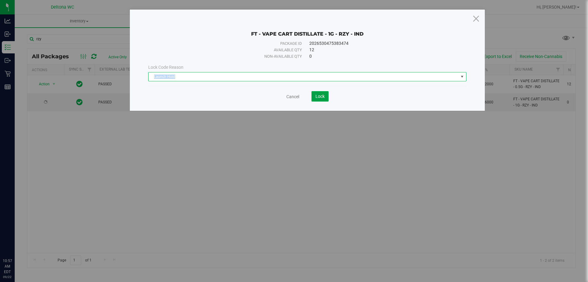
click at [324, 96] on span "Lock" at bounding box center [320, 96] width 9 height 5
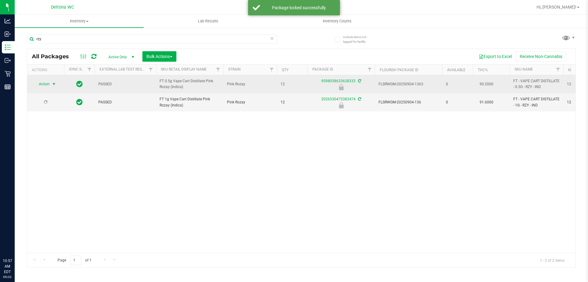
click at [54, 82] on span "select" at bounding box center [53, 84] width 5 height 5
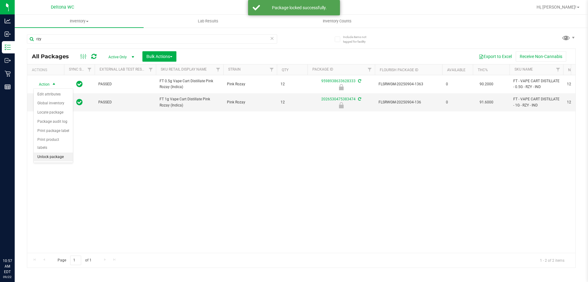
click at [54, 152] on li "Unlock package" at bounding box center [53, 156] width 39 height 9
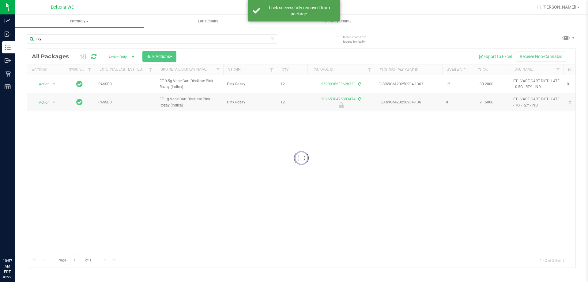
click at [51, 83] on div at bounding box center [301, 158] width 548 height 218
click at [53, 82] on div at bounding box center [301, 158] width 548 height 218
click at [53, 84] on div at bounding box center [301, 158] width 548 height 218
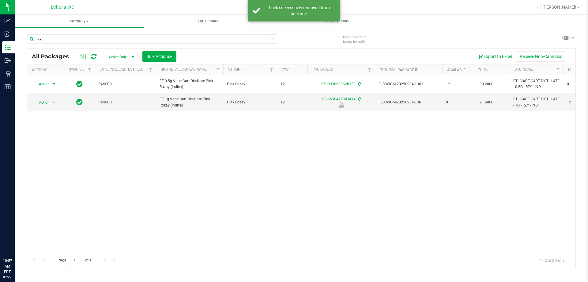
click at [53, 84] on span "select" at bounding box center [53, 84] width 5 height 5
click at [55, 138] on li "Lock package" at bounding box center [57, 139] width 47 height 9
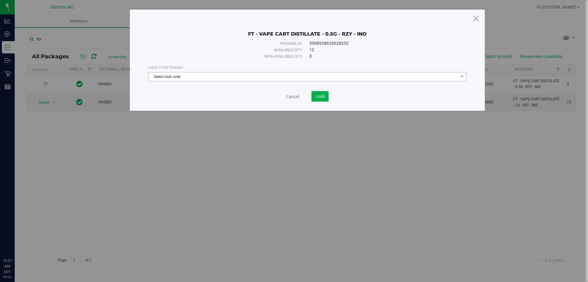
click at [280, 74] on span "Select lock code" at bounding box center [304, 76] width 310 height 9
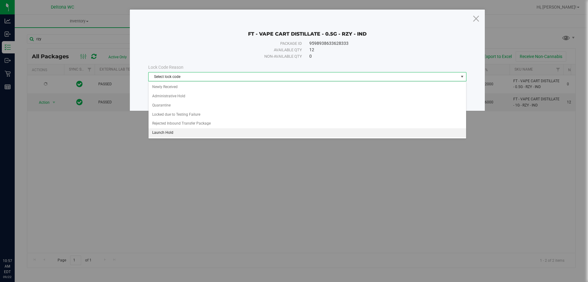
click at [175, 131] on li "Launch Hold" at bounding box center [308, 132] width 318 height 9
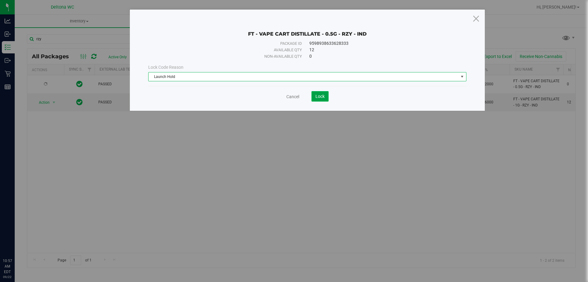
click at [320, 97] on span "Lock" at bounding box center [320, 96] width 9 height 5
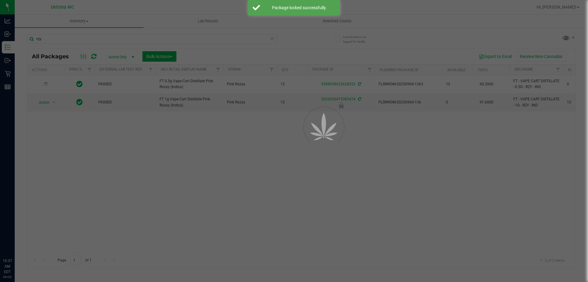
click at [134, 42] on div at bounding box center [294, 141] width 588 height 282
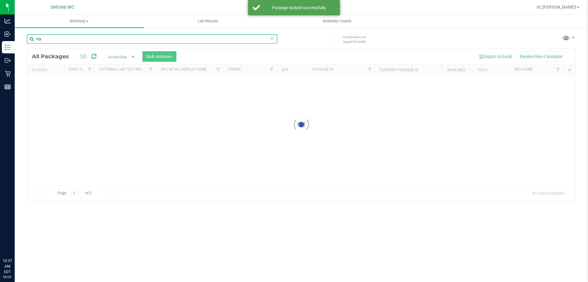
click at [133, 38] on input "rzy" at bounding box center [152, 38] width 250 height 9
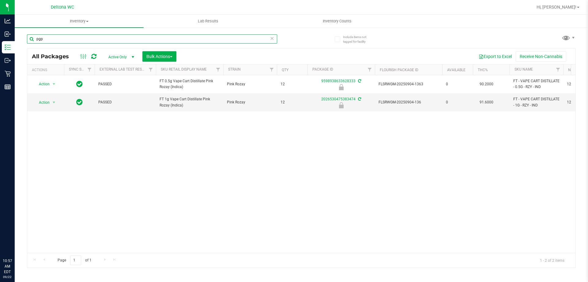
type input "pgp"
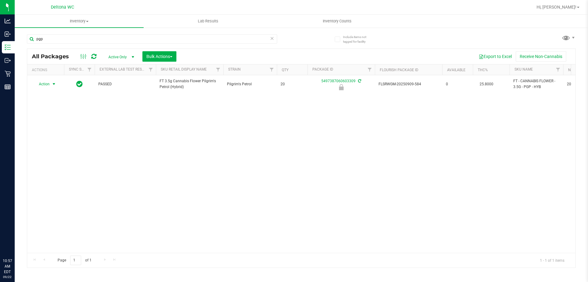
click at [46, 84] on span "Action" at bounding box center [41, 84] width 17 height 9
click at [51, 152] on li "Unlock package" at bounding box center [53, 156] width 39 height 9
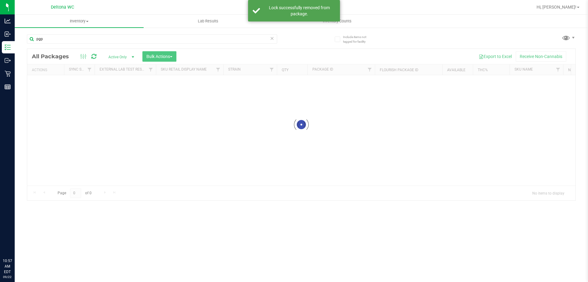
click at [49, 81] on div at bounding box center [301, 124] width 548 height 151
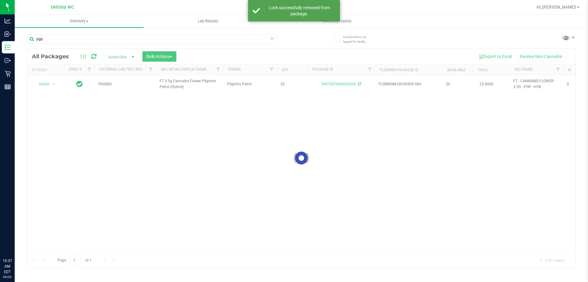
click at [49, 82] on div at bounding box center [301, 158] width 548 height 218
click at [50, 84] on span "select" at bounding box center [54, 84] width 8 height 9
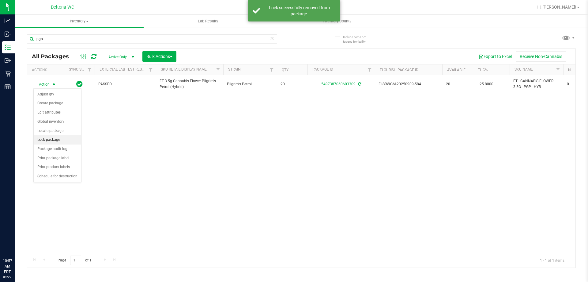
click at [59, 137] on li "Lock package" at bounding box center [57, 139] width 47 height 9
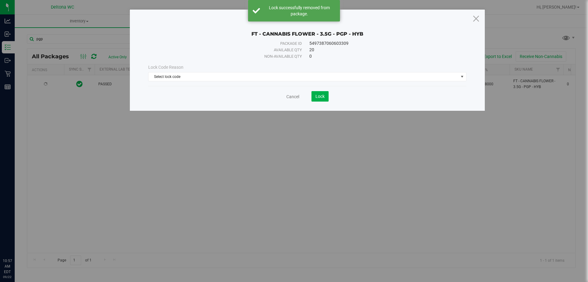
click at [272, 81] on div "Lock Code Reason Select lock code Select lock code Newly Received Administrativ…" at bounding box center [308, 72] width 328 height 26
click at [273, 78] on span "Select lock code" at bounding box center [304, 76] width 310 height 9
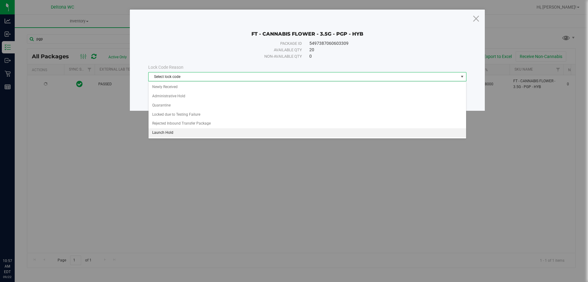
click at [181, 130] on li "Launch Hold" at bounding box center [308, 132] width 318 height 9
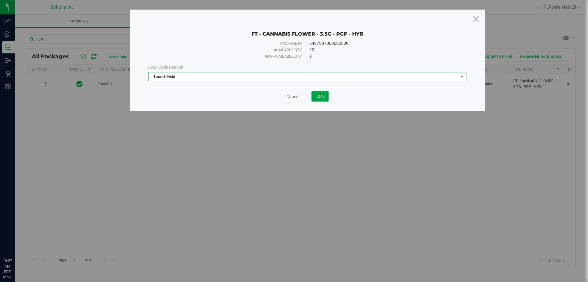
click at [316, 97] on span "Lock" at bounding box center [320, 96] width 9 height 5
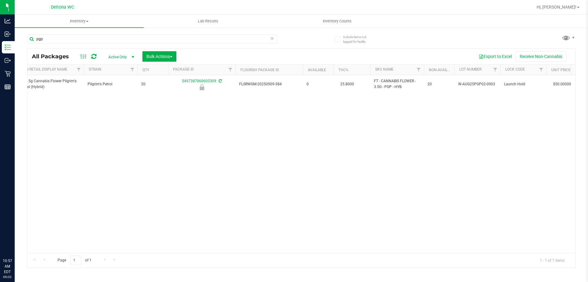
scroll to position [0, 146]
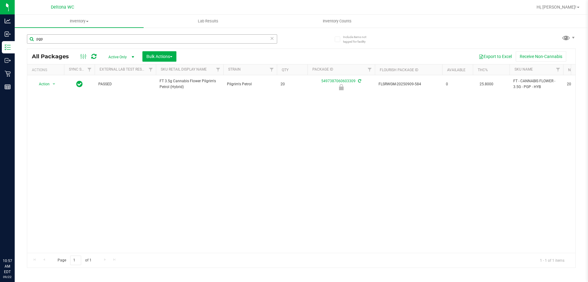
click at [55, 44] on div "pgp" at bounding box center [152, 41] width 250 height 14
click at [55, 42] on input "pgp" at bounding box center [152, 38] width 250 height 9
type input "snp"
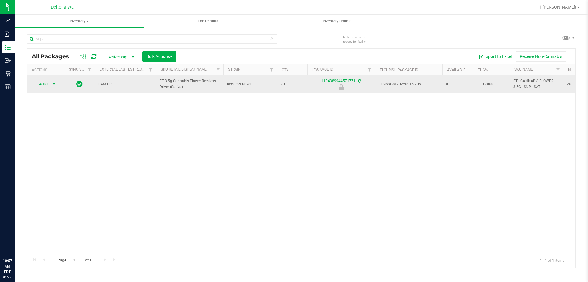
click at [52, 83] on span "select" at bounding box center [53, 84] width 5 height 5
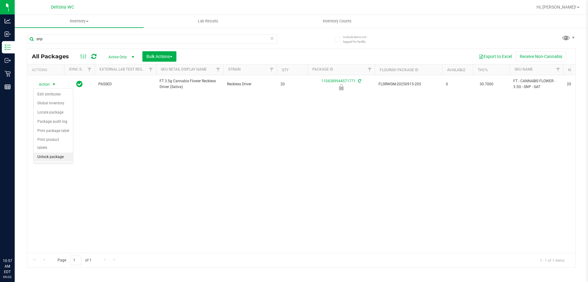
click at [65, 152] on li "Unlock package" at bounding box center [53, 156] width 39 height 9
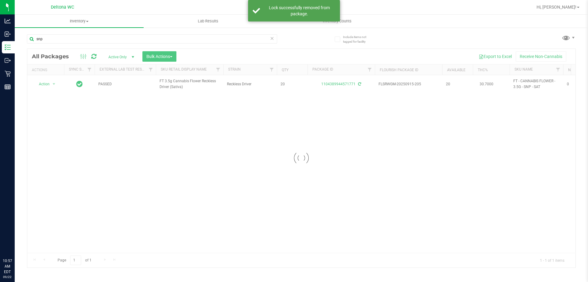
click at [48, 86] on div at bounding box center [301, 158] width 548 height 218
click at [51, 82] on div at bounding box center [301, 158] width 548 height 218
click at [53, 83] on div at bounding box center [301, 158] width 548 height 218
click at [53, 83] on span "select" at bounding box center [53, 84] width 5 height 5
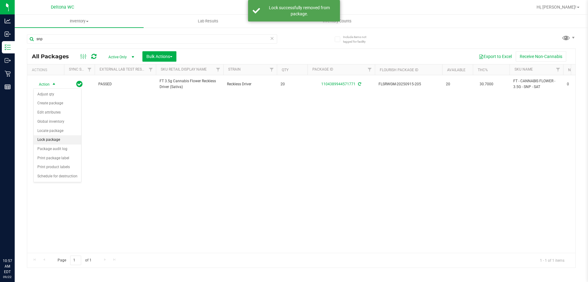
click at [53, 138] on li "Lock package" at bounding box center [57, 139] width 47 height 9
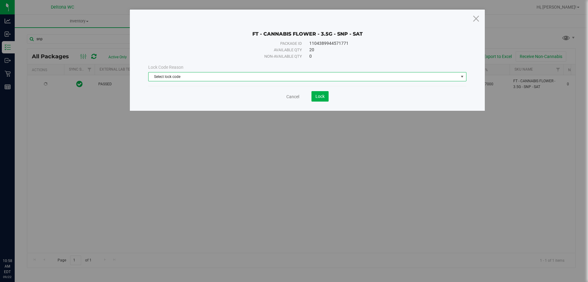
click at [282, 79] on span "Select lock code" at bounding box center [304, 76] width 310 height 9
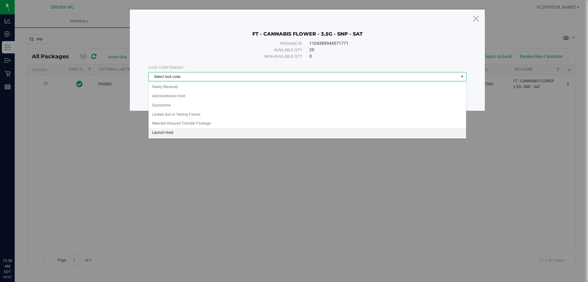
click at [174, 132] on li "Launch Hold" at bounding box center [308, 132] width 318 height 9
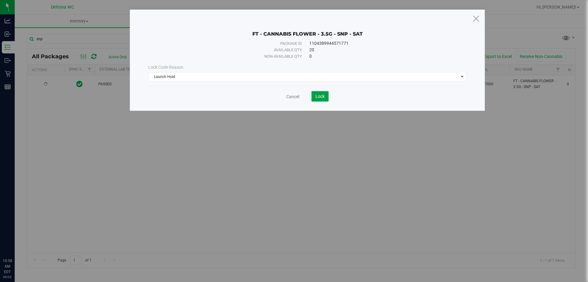
click at [324, 98] on span "Lock" at bounding box center [320, 96] width 9 height 5
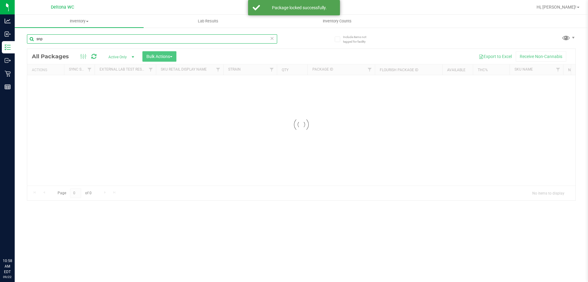
click at [168, 40] on input "snp" at bounding box center [152, 38] width 250 height 9
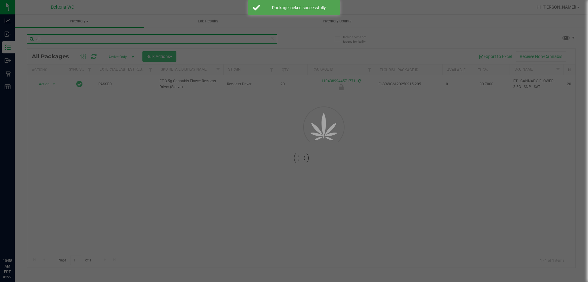
type input "dls"
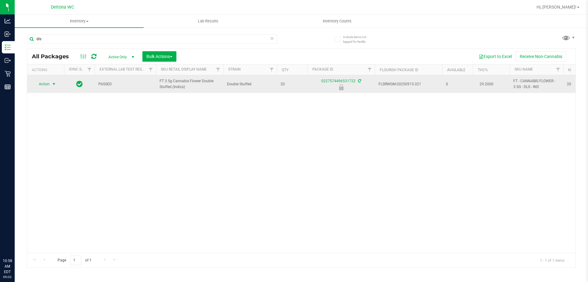
click at [48, 82] on span "Action" at bounding box center [41, 84] width 17 height 9
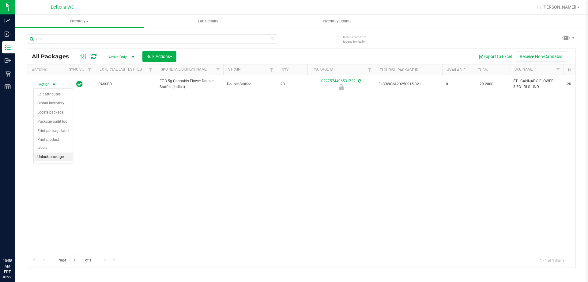
click at [55, 152] on li "Unlock package" at bounding box center [53, 156] width 39 height 9
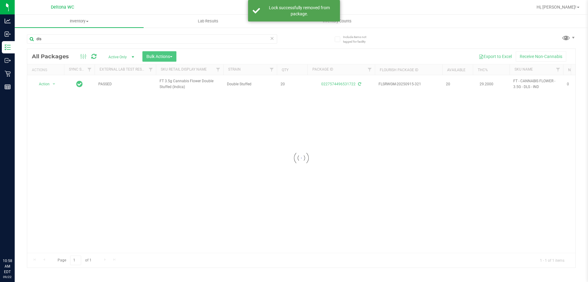
click at [48, 83] on div at bounding box center [301, 158] width 548 height 218
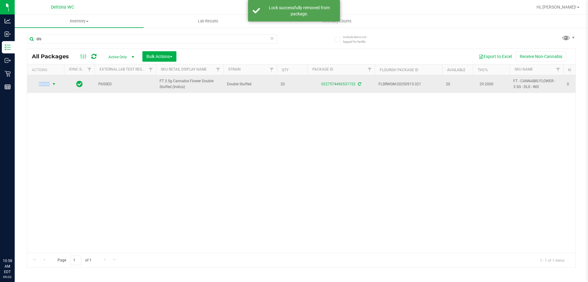
click at [48, 83] on span "Action" at bounding box center [41, 84] width 17 height 9
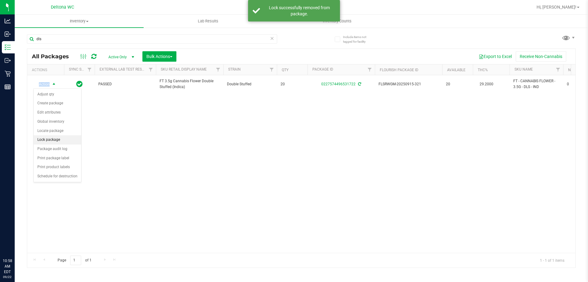
click at [56, 138] on li "Lock package" at bounding box center [57, 139] width 47 height 9
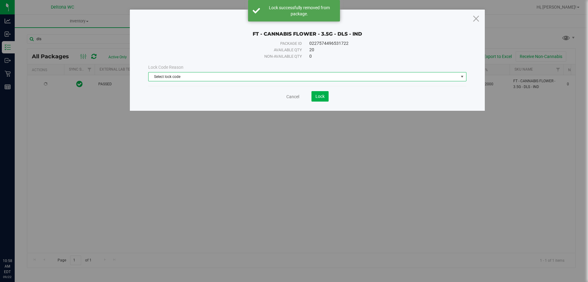
click at [229, 79] on span "Select lock code" at bounding box center [304, 76] width 310 height 9
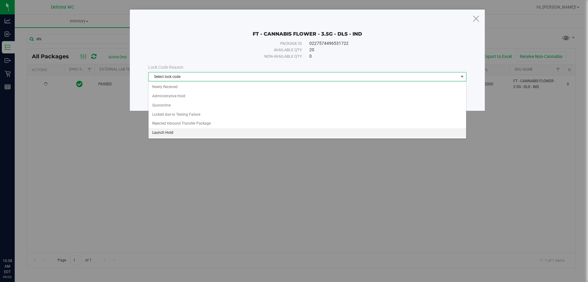
drag, startPoint x: 184, startPoint y: 131, endPoint x: 191, endPoint y: 131, distance: 7.7
click at [184, 131] on li "Launch Hold" at bounding box center [308, 132] width 318 height 9
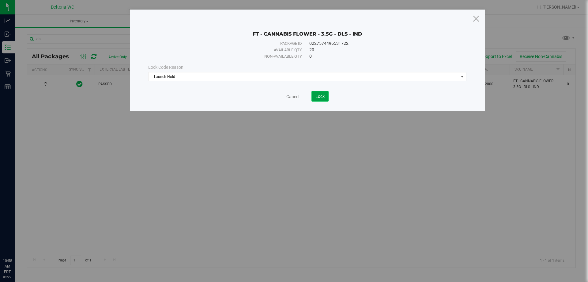
click at [327, 96] on button "Lock" at bounding box center [320, 96] width 17 height 10
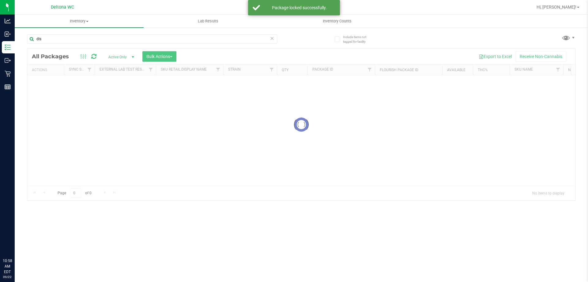
click at [108, 38] on input "dls" at bounding box center [152, 38] width 250 height 9
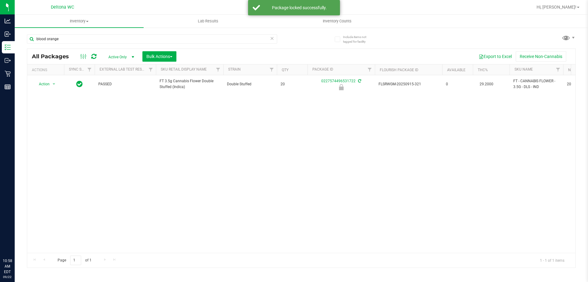
type input "blood orange"
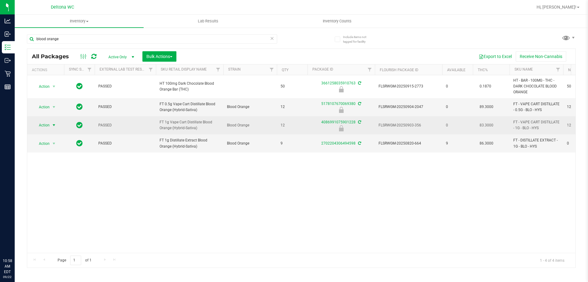
click at [50, 123] on span "Action" at bounding box center [41, 125] width 17 height 9
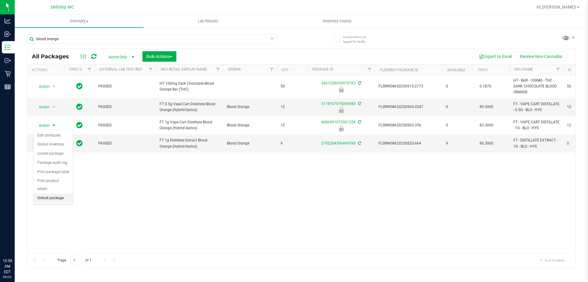
click at [51, 193] on li "Unlock package" at bounding box center [53, 197] width 39 height 9
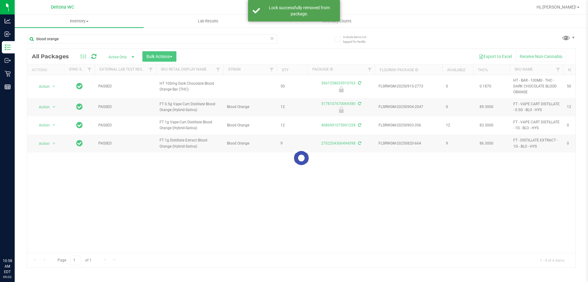
click at [45, 124] on div at bounding box center [301, 158] width 548 height 218
click at [47, 123] on div at bounding box center [301, 158] width 548 height 218
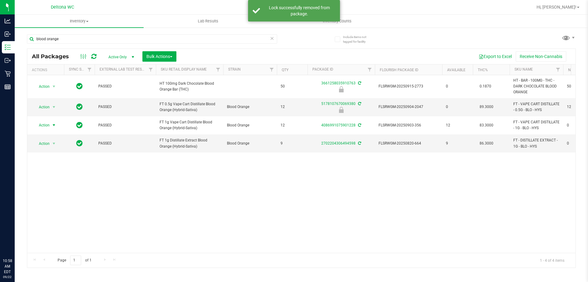
click at [48, 124] on span "Action" at bounding box center [41, 125] width 17 height 9
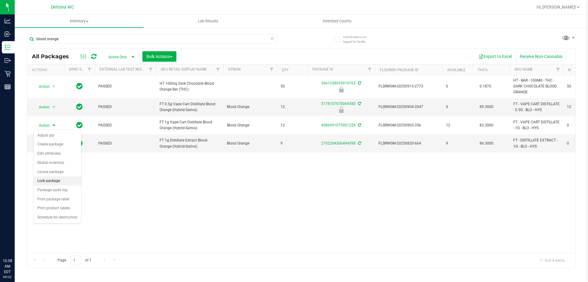
click at [59, 181] on li "Lock package" at bounding box center [57, 180] width 47 height 9
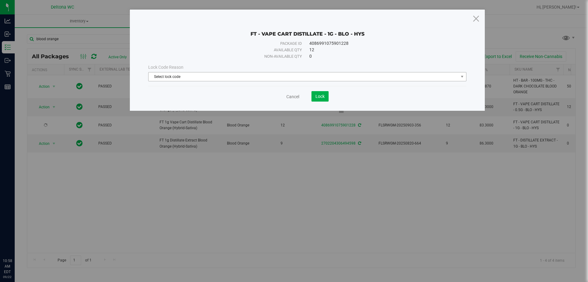
click at [286, 77] on span "Select lock code" at bounding box center [304, 76] width 310 height 9
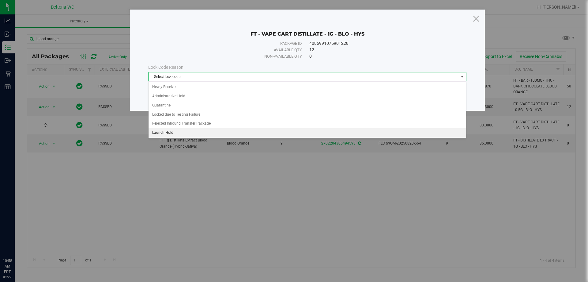
click at [189, 132] on li "Launch Hold" at bounding box center [308, 132] width 318 height 9
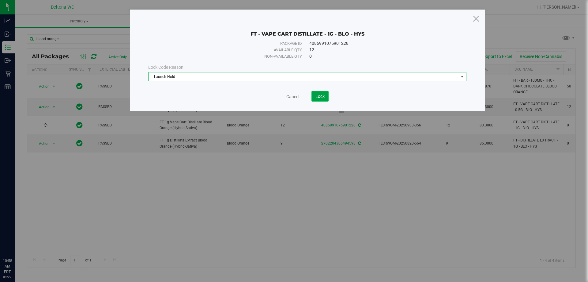
click at [322, 94] on span "Lock" at bounding box center [320, 96] width 9 height 5
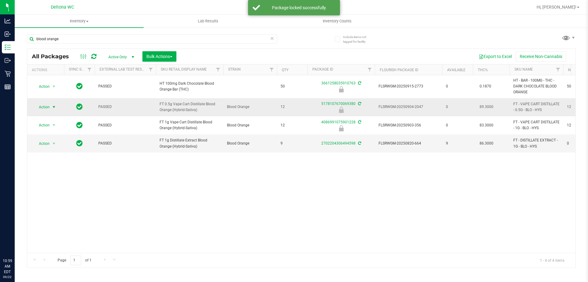
click at [52, 105] on span "select" at bounding box center [53, 106] width 5 height 5
click at [59, 175] on li "Unlock package" at bounding box center [53, 179] width 39 height 9
click at [49, 107] on span "Action" at bounding box center [41, 107] width 17 height 9
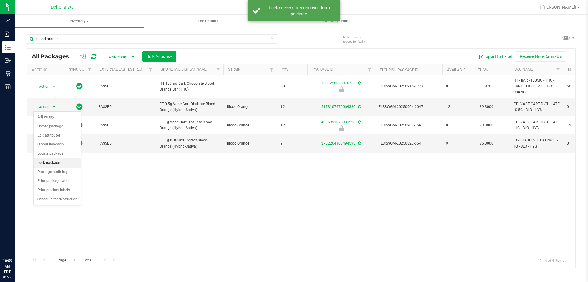
click at [57, 160] on li "Lock package" at bounding box center [57, 162] width 47 height 9
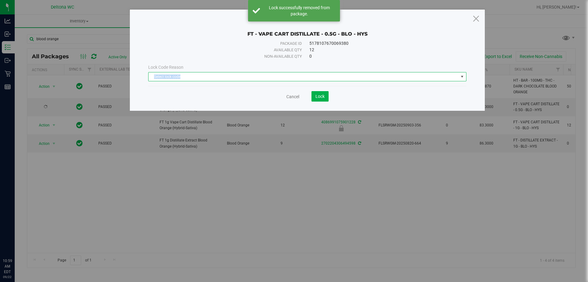
drag, startPoint x: 254, startPoint y: 72, endPoint x: 251, endPoint y: 74, distance: 3.7
click at [254, 72] on span "Select lock code" at bounding box center [307, 76] width 318 height 9
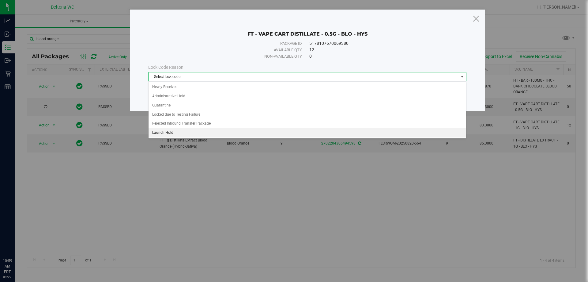
click at [180, 130] on li "Launch Hold" at bounding box center [308, 132] width 318 height 9
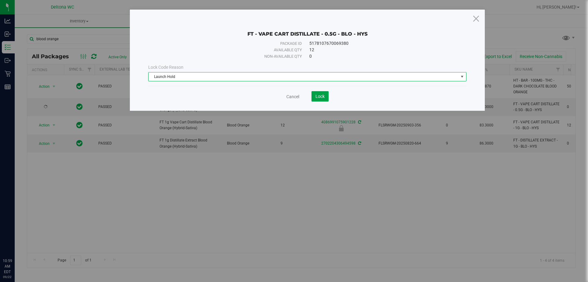
click at [321, 96] on span "Lock" at bounding box center [320, 96] width 9 height 5
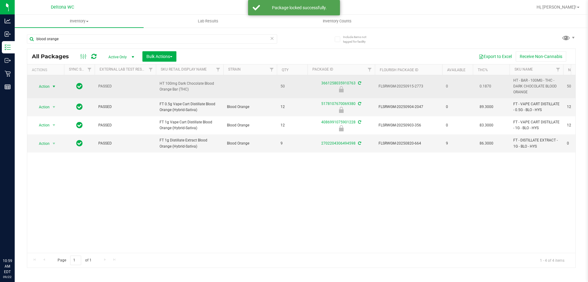
click at [49, 86] on span "Action" at bounding box center [41, 86] width 17 height 9
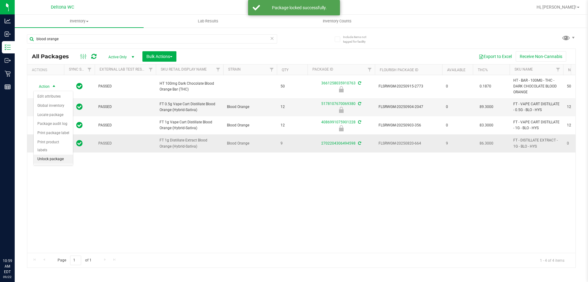
drag, startPoint x: 53, startPoint y: 153, endPoint x: 54, endPoint y: 146, distance: 7.2
click at [53, 154] on li "Unlock package" at bounding box center [53, 158] width 39 height 9
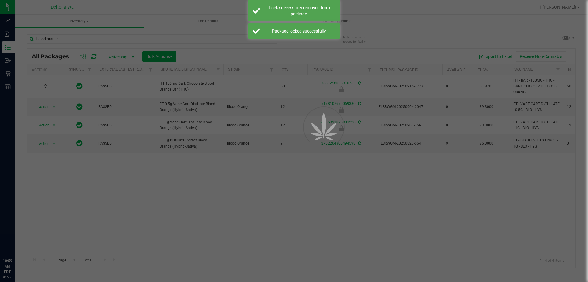
click at [48, 86] on div at bounding box center [294, 141] width 588 height 282
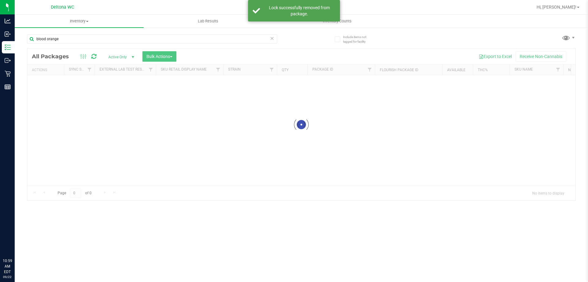
click at [47, 85] on div at bounding box center [301, 124] width 548 height 151
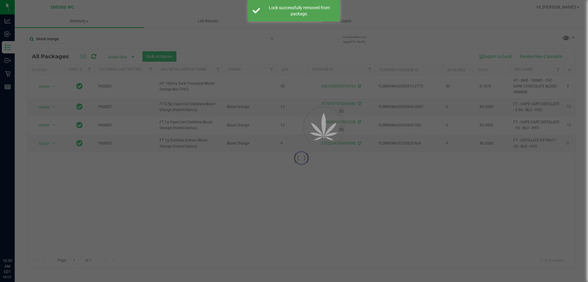
click at [47, 85] on div at bounding box center [301, 158] width 548 height 218
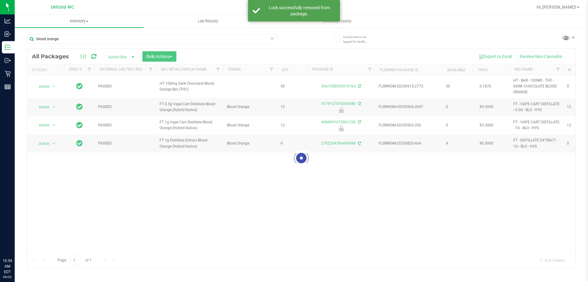
click at [47, 85] on div at bounding box center [301, 158] width 548 height 218
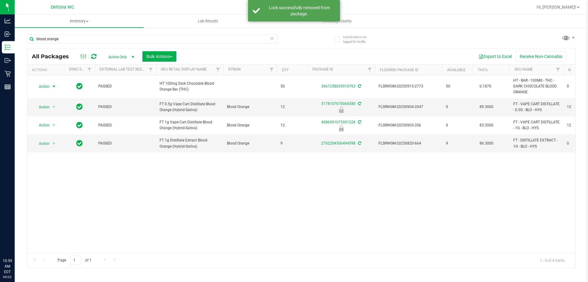
click at [50, 88] on span "Action" at bounding box center [41, 86] width 17 height 9
click at [57, 140] on li "Lock package" at bounding box center [57, 142] width 47 height 9
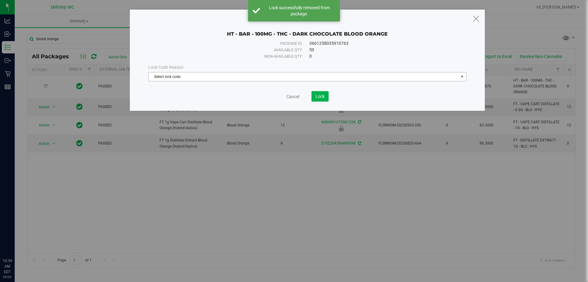
drag, startPoint x: 270, startPoint y: 76, endPoint x: 251, endPoint y: 102, distance: 31.9
click at [270, 77] on span "Select lock code" at bounding box center [304, 76] width 310 height 9
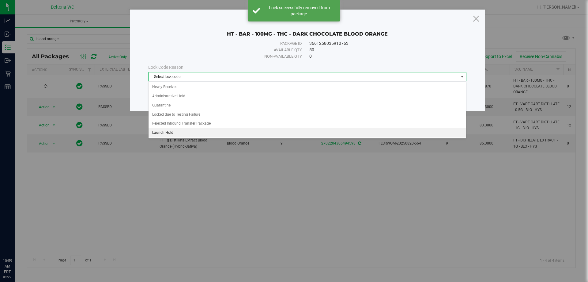
click at [198, 134] on li "Launch Hold" at bounding box center [308, 132] width 318 height 9
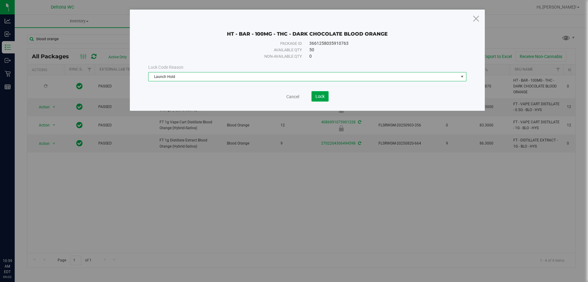
click at [316, 97] on span "Lock" at bounding box center [320, 96] width 9 height 5
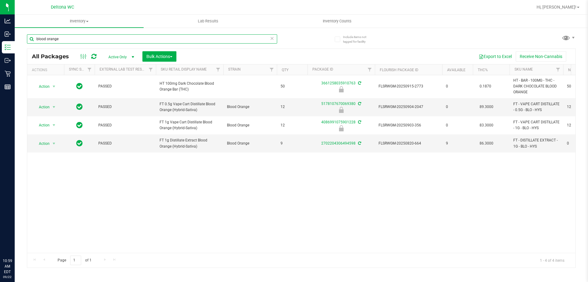
click at [83, 40] on input "blood orange" at bounding box center [152, 38] width 250 height 9
type input "slb"
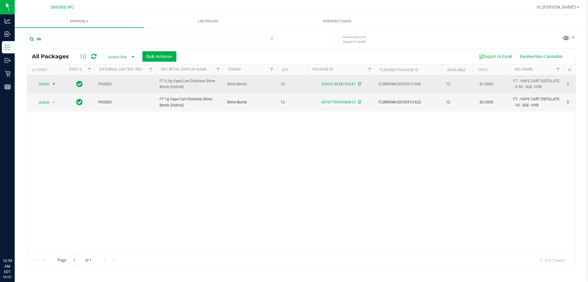
click at [54, 81] on span "select" at bounding box center [54, 84] width 8 height 9
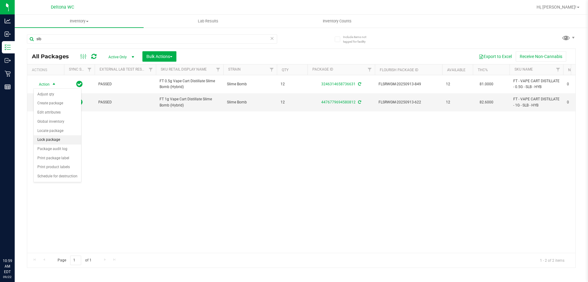
click at [59, 140] on li "Lock package" at bounding box center [57, 139] width 47 height 9
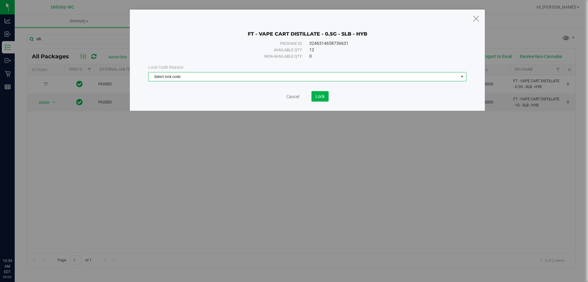
click at [265, 75] on span "Select lock code" at bounding box center [304, 76] width 310 height 9
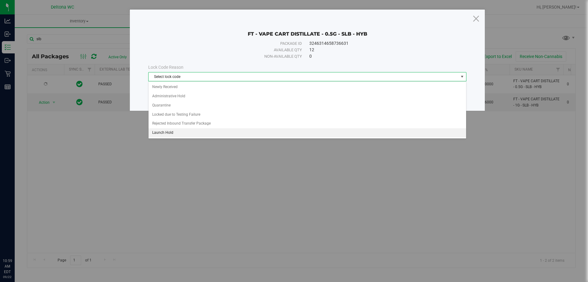
click at [171, 135] on li "Launch Hold" at bounding box center [308, 132] width 318 height 9
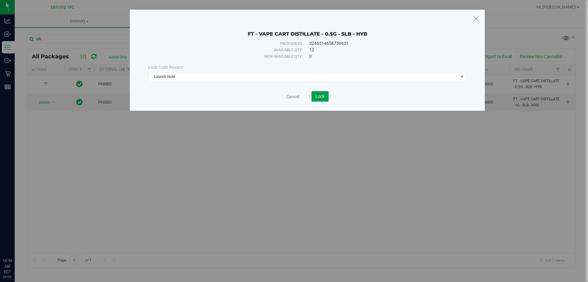
drag, startPoint x: 322, startPoint y: 97, endPoint x: 188, endPoint y: 109, distance: 134.7
click at [322, 98] on span "Lock" at bounding box center [320, 96] width 9 height 5
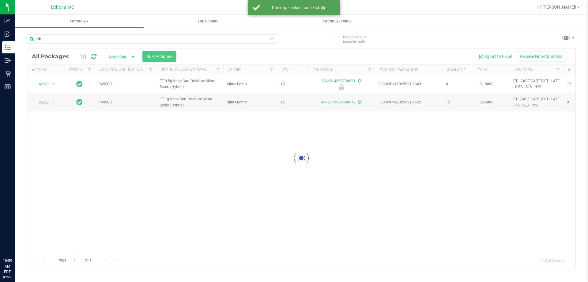
click at [52, 100] on div at bounding box center [301, 158] width 548 height 218
click at [52, 102] on div at bounding box center [45, 102] width 29 height 6
click at [52, 102] on span "select" at bounding box center [53, 102] width 5 height 5
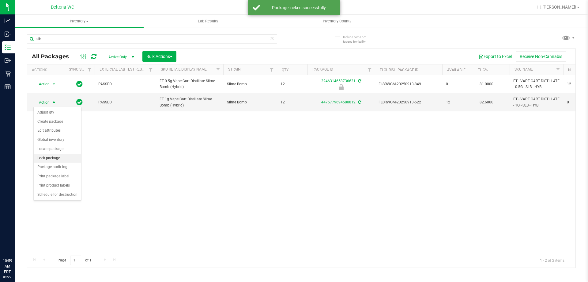
click at [58, 157] on li "Lock package" at bounding box center [57, 158] width 47 height 9
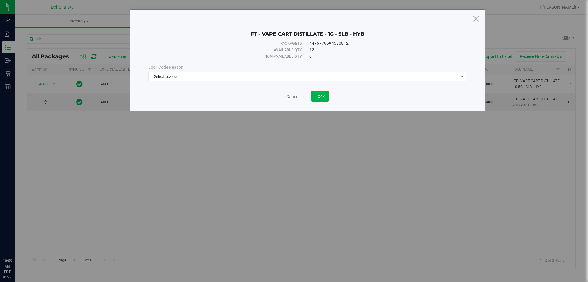
click at [262, 78] on span "Select lock code" at bounding box center [304, 76] width 310 height 9
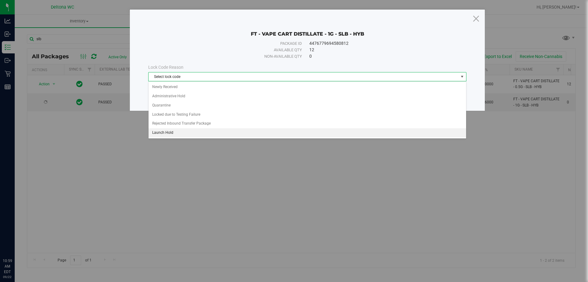
click at [189, 131] on li "Launch Hold" at bounding box center [308, 132] width 318 height 9
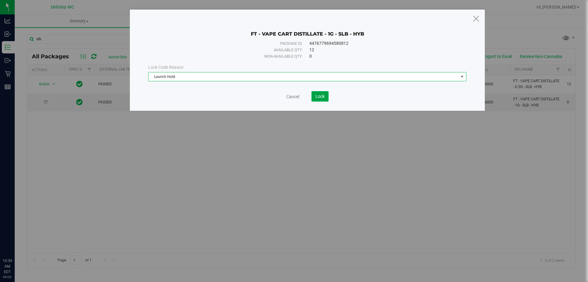
click at [318, 97] on span "Lock" at bounding box center [320, 96] width 9 height 5
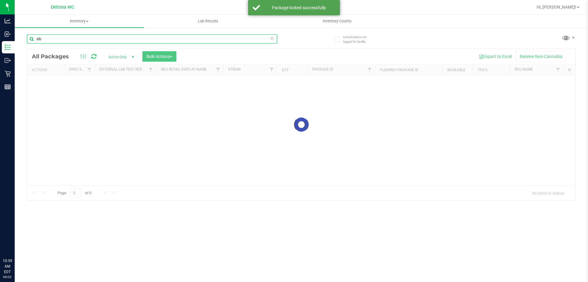
click at [116, 41] on input "slb" at bounding box center [152, 38] width 250 height 9
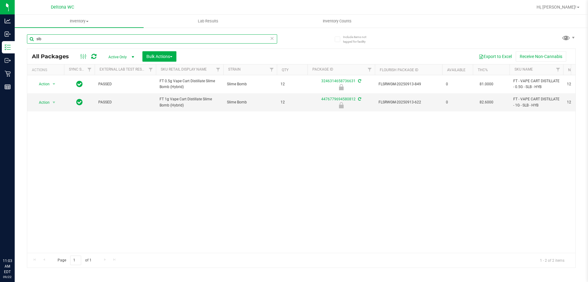
click at [116, 41] on input "slb" at bounding box center [152, 38] width 250 height 9
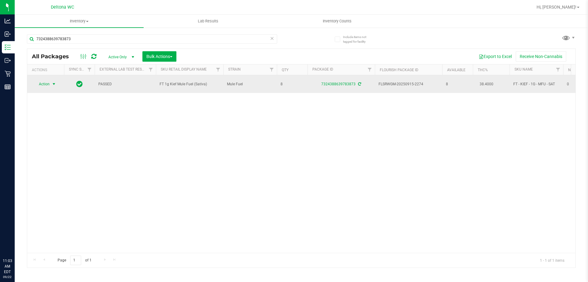
click at [53, 83] on span "select" at bounding box center [53, 84] width 5 height 5
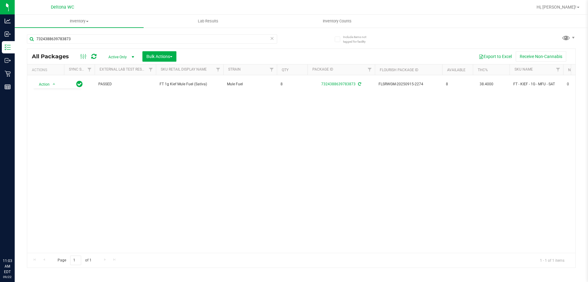
click at [164, 117] on div "Action Action Adjust qty Create package Edit attributes Global inventory Locate…" at bounding box center [301, 163] width 548 height 177
click at [95, 36] on input "7324388639783873" at bounding box center [152, 38] width 250 height 9
click at [84, 39] on input "1870638074982062" at bounding box center [152, 38] width 250 height 9
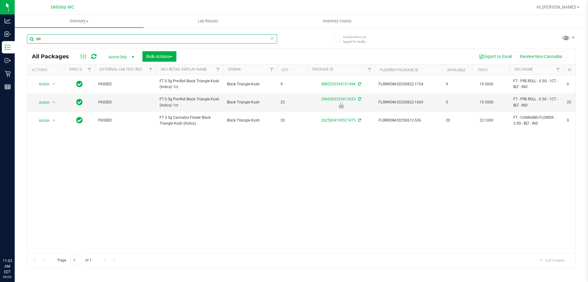
click at [84, 39] on input "blt" at bounding box center [152, 38] width 250 height 9
type input "3085048181227599"
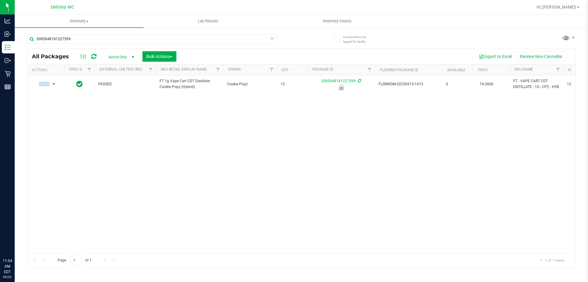
click at [48, 82] on span "Action" at bounding box center [41, 84] width 17 height 9
click at [53, 152] on li "Unlock package" at bounding box center [53, 156] width 39 height 9
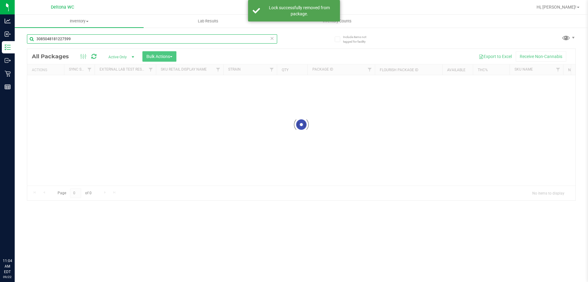
click at [78, 42] on input "3085048181227599" at bounding box center [152, 38] width 250 height 9
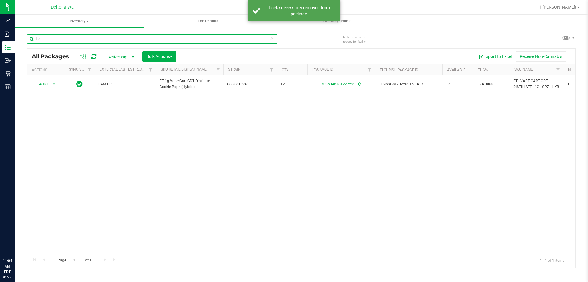
type input "bct"
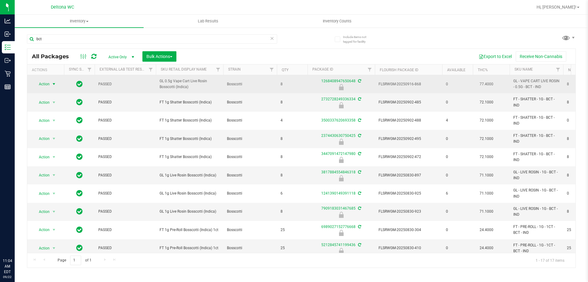
click at [56, 85] on span "select" at bounding box center [53, 84] width 5 height 5
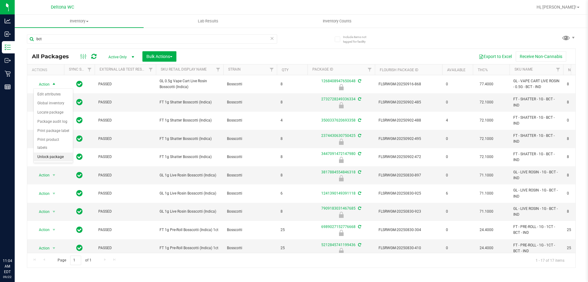
click at [60, 152] on li "Unlock package" at bounding box center [53, 156] width 39 height 9
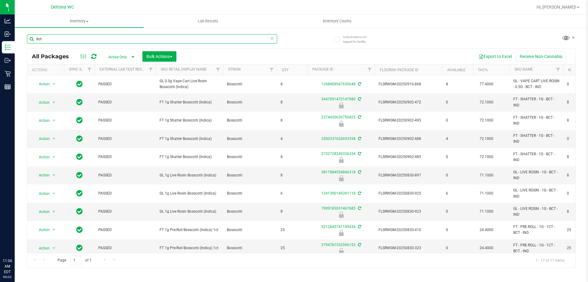
click at [233, 37] on input "bct" at bounding box center [152, 38] width 250 height 9
click at [234, 37] on input "bct" at bounding box center [152, 38] width 250 height 9
type input "2379064543236005"
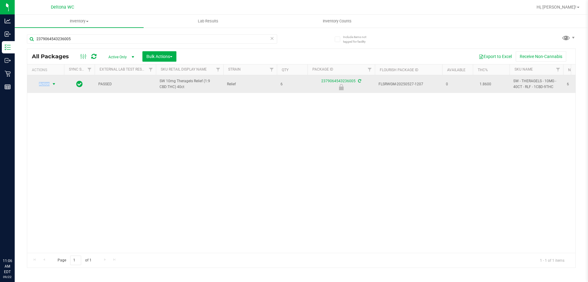
click at [45, 83] on span "Action" at bounding box center [41, 84] width 17 height 9
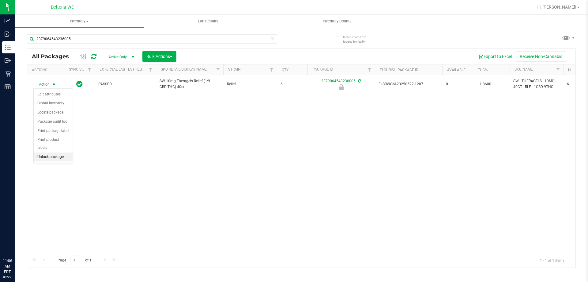
click at [55, 152] on li "Unlock package" at bounding box center [53, 156] width 39 height 9
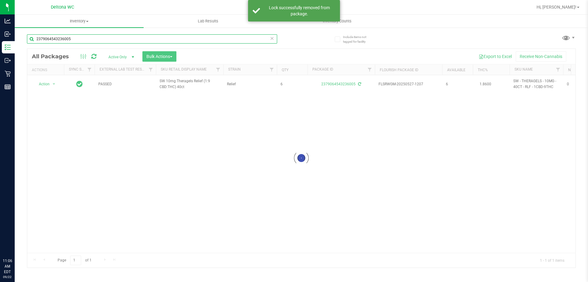
click at [83, 39] on input "2379064543236005" at bounding box center [152, 38] width 250 height 9
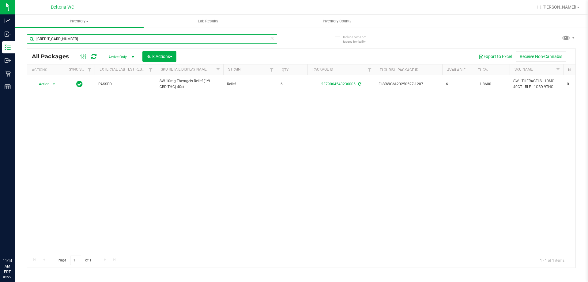
type input "5523968729325055"
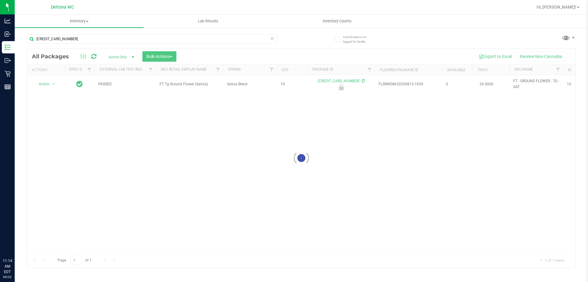
click at [51, 81] on div at bounding box center [301, 158] width 548 height 218
click at [51, 81] on span "select" at bounding box center [54, 84] width 8 height 9
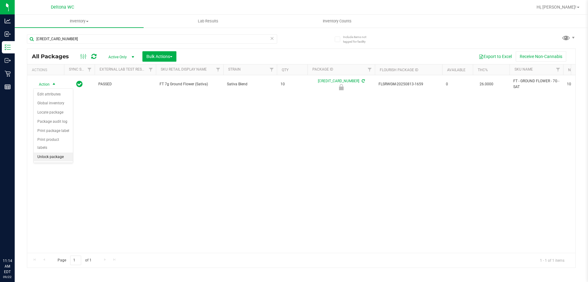
click at [57, 152] on li "Unlock package" at bounding box center [53, 156] width 39 height 9
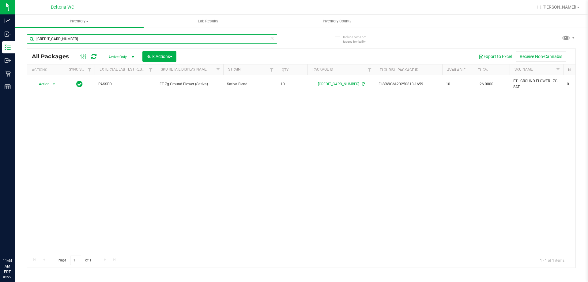
click at [183, 41] on input "5523968729325055" at bounding box center [152, 38] width 250 height 9
type input "mfu"
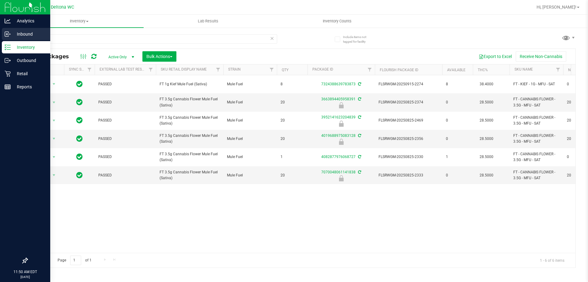
click at [9, 35] on icon at bounding box center [8, 34] width 6 height 6
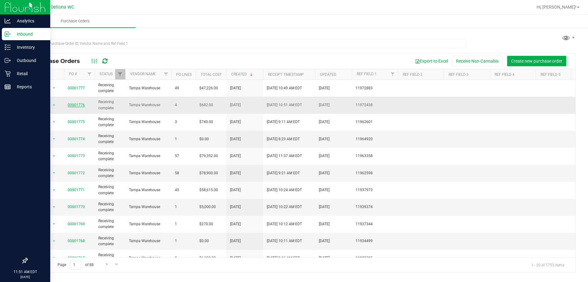
click at [75, 103] on link "00001776" at bounding box center [76, 105] width 17 height 4
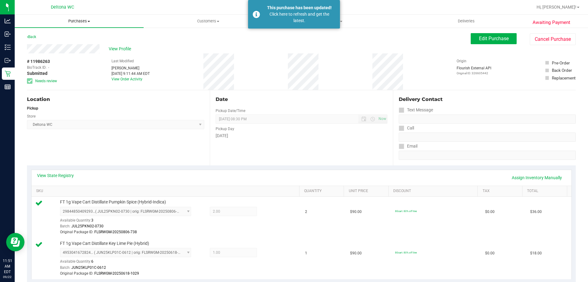
scroll to position [184, 0]
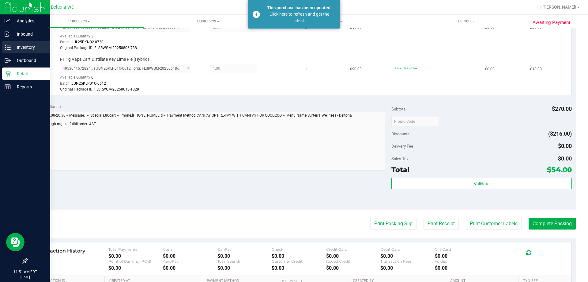
drag, startPoint x: 21, startPoint y: 43, endPoint x: 76, endPoint y: 23, distance: 58.2
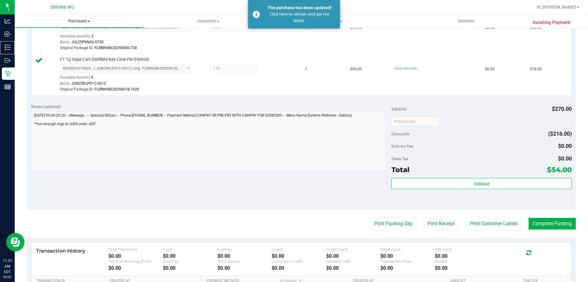
click at [15, 43] on div "Inventory" at bounding box center [8, 47] width 13 height 12
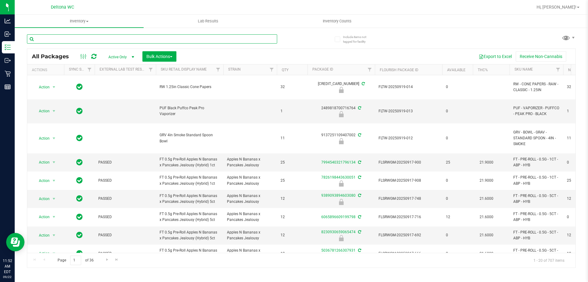
click at [184, 37] on input "text" at bounding box center [152, 38] width 250 height 9
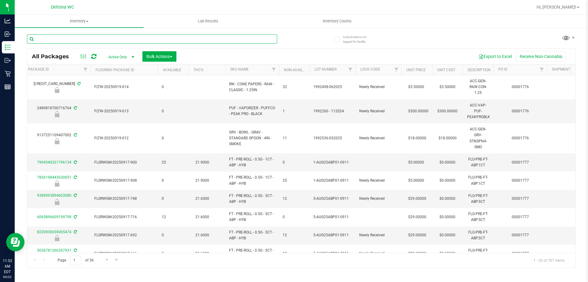
scroll to position [0, 310]
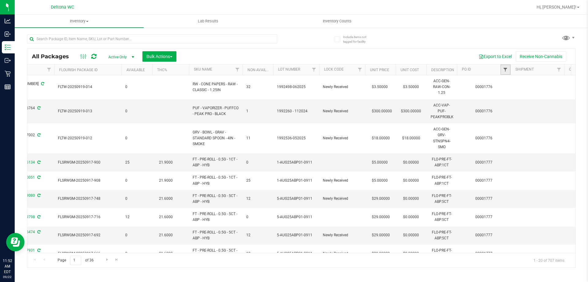
click at [507, 70] on span "Filter" at bounding box center [505, 69] width 5 height 5
type input "1776"
click at [504, 93] on button "Filter" at bounding box center [518, 99] width 29 height 13
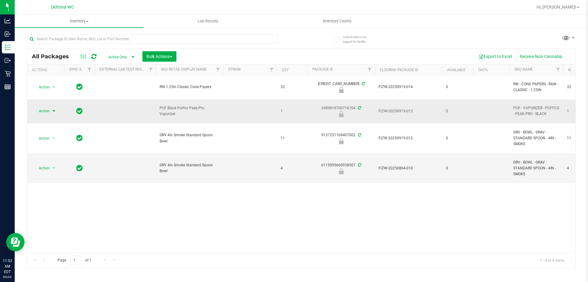
click at [38, 112] on span "Action" at bounding box center [41, 111] width 17 height 9
click at [54, 169] on li "Print product labels" at bounding box center [53, 173] width 39 height 17
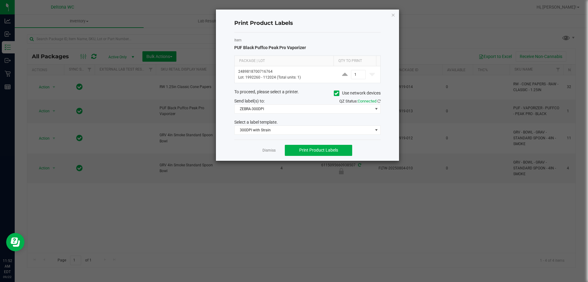
click at [300, 123] on div "Select a label template." at bounding box center [308, 122] width 156 height 6
click at [298, 127] on span "300DPI with Strain" at bounding box center [304, 130] width 138 height 9
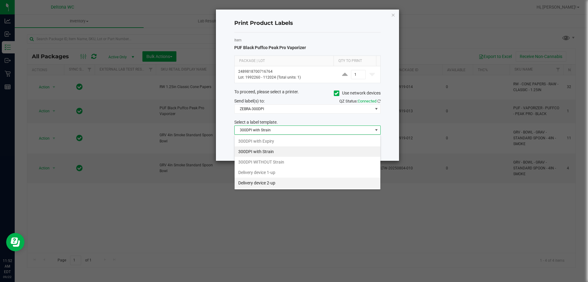
click at [276, 180] on li "Delivery device 2-up" at bounding box center [308, 182] width 146 height 10
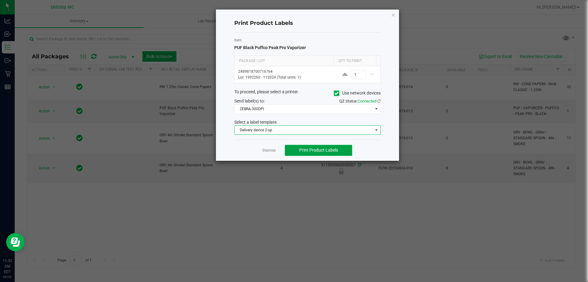
click at [309, 151] on span "Print Product Labels" at bounding box center [318, 149] width 39 height 5
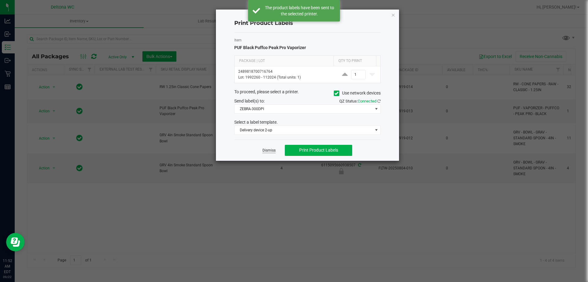
click at [271, 151] on link "Dismiss" at bounding box center [269, 150] width 13 height 5
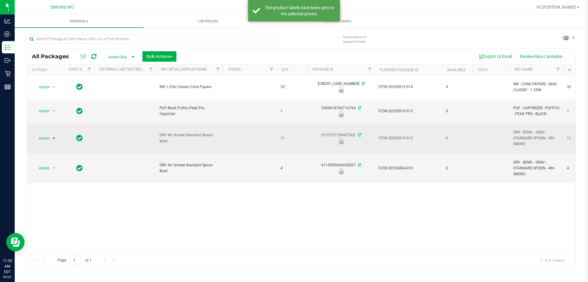
click at [54, 140] on span "select" at bounding box center [54, 138] width 8 height 9
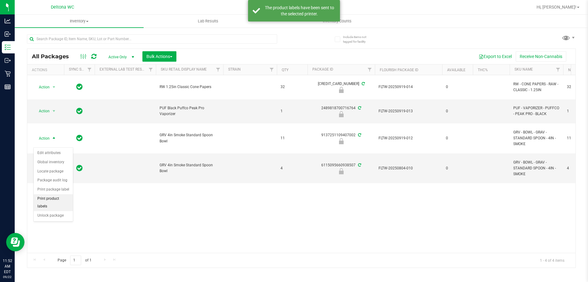
click at [54, 200] on li "Print product labels" at bounding box center [53, 202] width 39 height 17
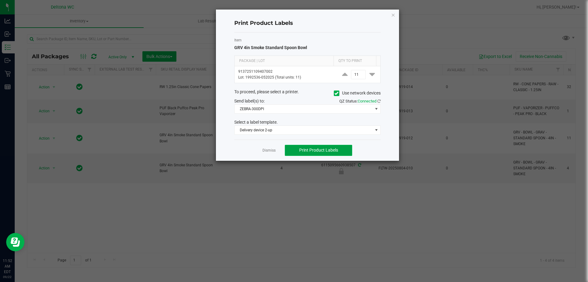
click at [314, 147] on button "Print Product Labels" at bounding box center [318, 150] width 67 height 11
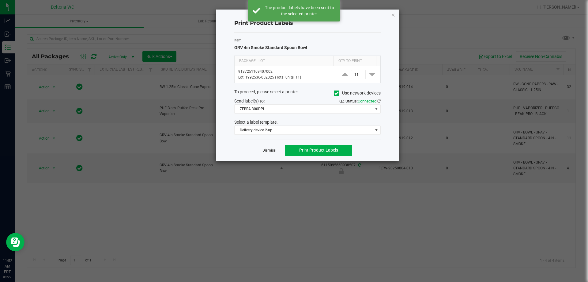
click at [272, 150] on link "Dismiss" at bounding box center [269, 150] width 13 height 5
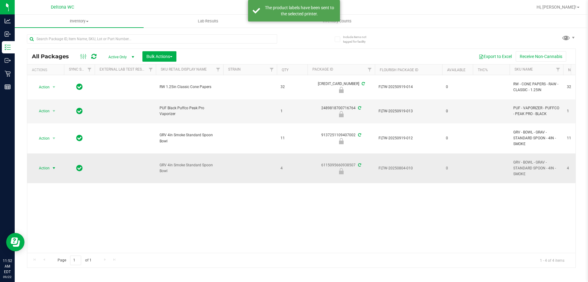
click at [37, 172] on span "Action" at bounding box center [41, 168] width 17 height 9
click at [60, 227] on li "Print product labels" at bounding box center [53, 232] width 39 height 17
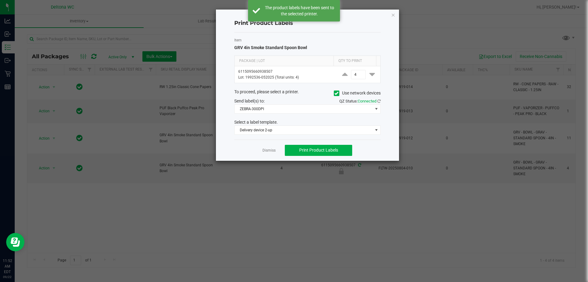
click at [327, 144] on div "Dismiss Print Product Labels" at bounding box center [307, 149] width 146 height 21
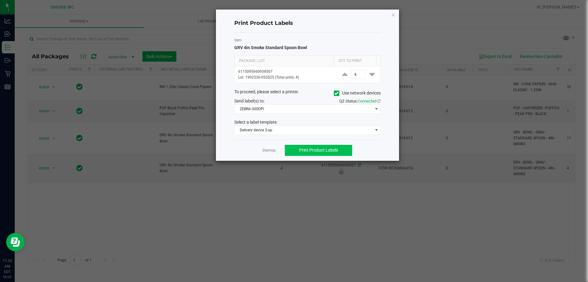
drag, startPoint x: 326, startPoint y: 144, endPoint x: 324, endPoint y: 147, distance: 3.6
click at [326, 144] on div "Dismiss Print Product Labels" at bounding box center [307, 149] width 146 height 21
click at [324, 148] on span "Print Product Labels" at bounding box center [318, 149] width 39 height 5
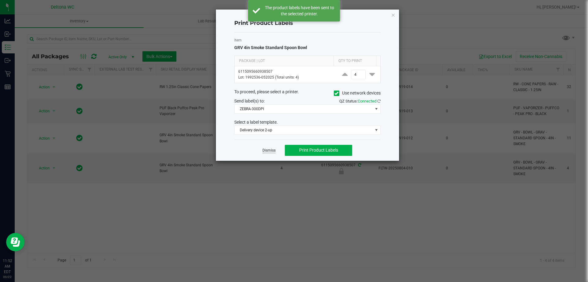
click at [269, 150] on link "Dismiss" at bounding box center [269, 150] width 13 height 5
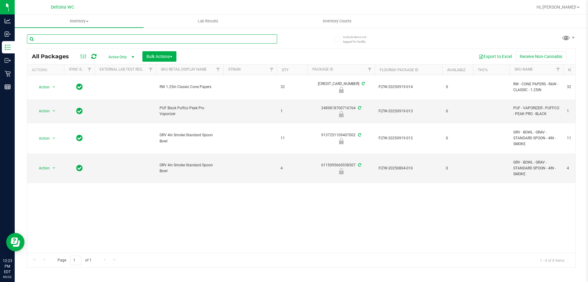
click at [149, 37] on input "text" at bounding box center [152, 38] width 250 height 9
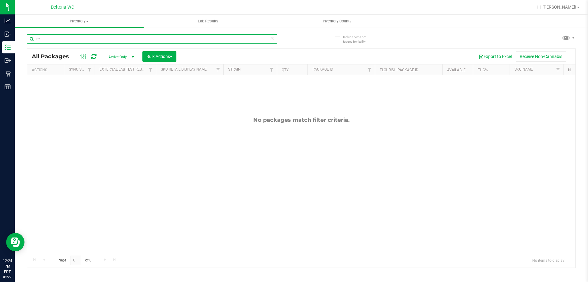
type input "r"
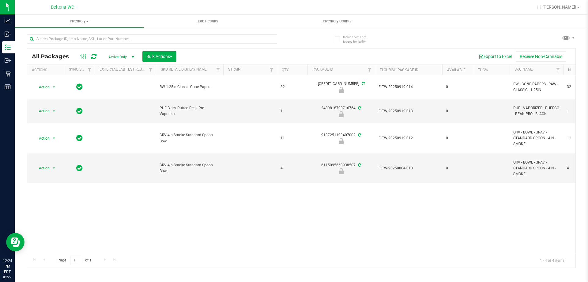
click at [132, 56] on span "select" at bounding box center [133, 57] width 5 height 5
click at [121, 85] on li "Locked" at bounding box center [119, 85] width 33 height 9
click at [65, 37] on input "text" at bounding box center [152, 38] width 250 height 9
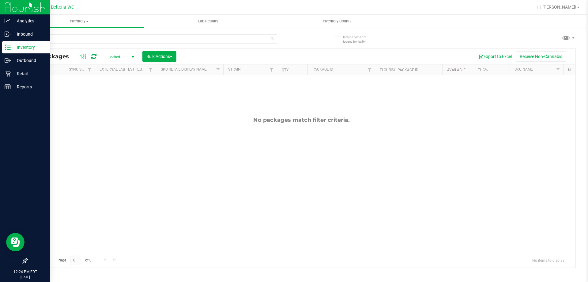
click at [12, 46] on p "Inventory" at bounding box center [29, 47] width 37 height 7
drag, startPoint x: 52, startPoint y: 39, endPoint x: 0, endPoint y: 43, distance: 52.2
click at [0, 42] on div "Analytics Inbound Inventory Outbound Retail Reports 12:24 PM EDT [DATE] 09/22 D…" at bounding box center [294, 141] width 588 height 282
type input "2379064543236005"
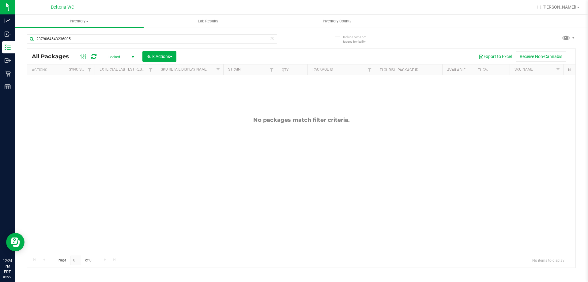
click at [120, 57] on span "Locked" at bounding box center [120, 57] width 34 height 9
click at [119, 66] on li "Active Only" at bounding box center [119, 66] width 33 height 9
click at [491, 71] on span "Filter" at bounding box center [490, 69] width 5 height 5
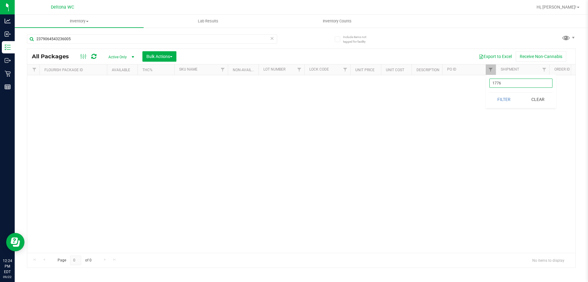
drag, startPoint x: 536, startPoint y: 84, endPoint x: 368, endPoint y: 99, distance: 168.3
click at [368, 98] on body "Analytics Inbound Inventory Outbound Retail Reports 12:24 PM EDT [DATE] 09/22 D…" at bounding box center [294, 141] width 588 height 282
click at [547, 101] on button "Clear" at bounding box center [537, 99] width 29 height 13
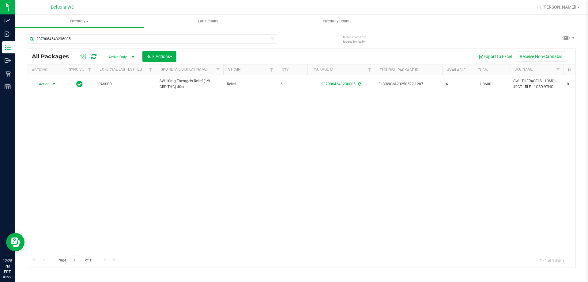
drag, startPoint x: 46, startPoint y: 86, endPoint x: 50, endPoint y: 88, distance: 5.1
click at [47, 87] on span "Action" at bounding box center [41, 84] width 17 height 9
drag, startPoint x: 130, startPoint y: 142, endPoint x: 143, endPoint y: 142, distance: 12.6
click at [131, 142] on div "Action Action Adjust qty Create package Edit attributes Global inventory Locate…" at bounding box center [301, 163] width 548 height 177
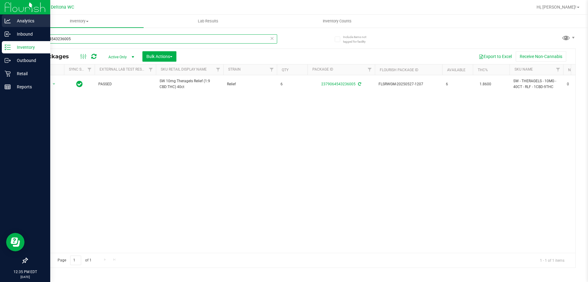
drag, startPoint x: 143, startPoint y: 33, endPoint x: 0, endPoint y: 24, distance: 143.4
click at [0, 24] on div "Analytics Inbound Inventory Outbound Retail Reports 12:35 PM EDT [DATE] 09/22 D…" at bounding box center [294, 141] width 588 height 282
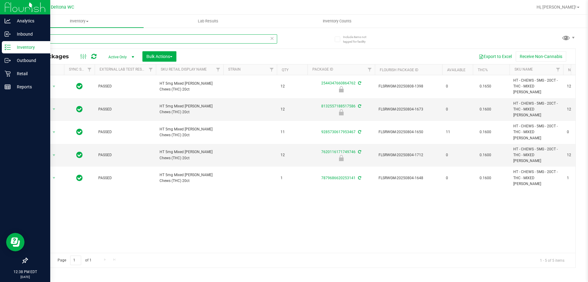
drag, startPoint x: 80, startPoint y: 38, endPoint x: 0, endPoint y: 2, distance: 87.9
click at [0, 2] on div "Analytics Inbound Inventory Outbound Retail Reports 12:38 PM EDT [DATE] 09/22 D…" at bounding box center [294, 141] width 588 height 282
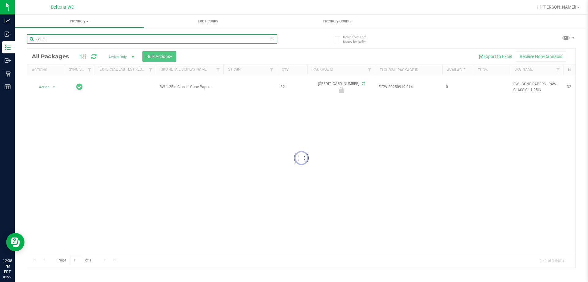
type input "cone"
click at [50, 88] on div at bounding box center [301, 158] width 548 height 218
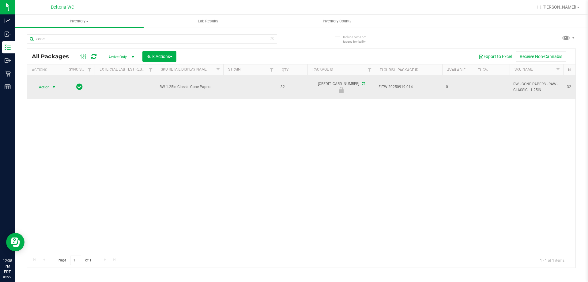
click at [50, 85] on span "Action" at bounding box center [41, 87] width 17 height 9
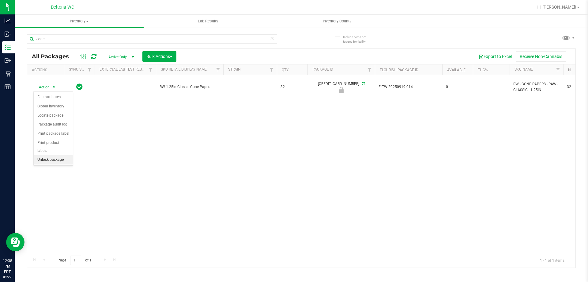
click at [54, 155] on li "Unlock package" at bounding box center [53, 159] width 39 height 9
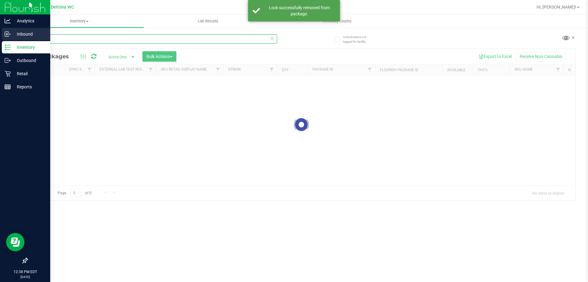
drag, startPoint x: 64, startPoint y: 40, endPoint x: 0, endPoint y: 29, distance: 64.9
click at [0, 29] on div "Analytics Inbound Inventory Outbound Retail Reports 12:38 PM EDT [DATE] 09/22 D…" at bounding box center [294, 141] width 588 height 282
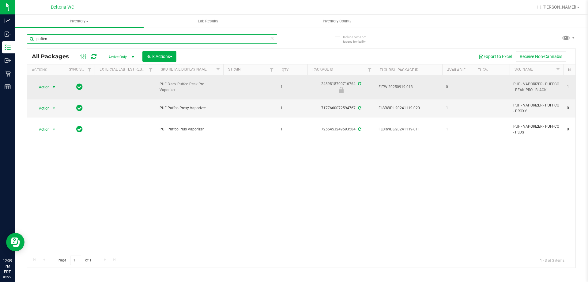
type input "puffco"
click at [41, 87] on span "Action" at bounding box center [41, 87] width 17 height 9
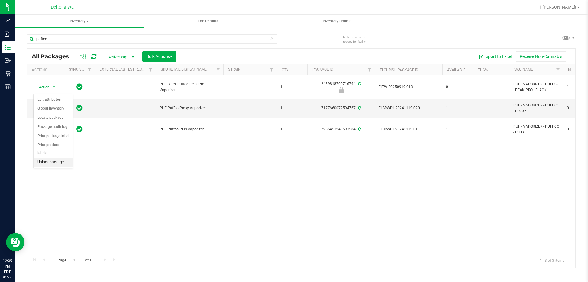
click at [56, 157] on li "Unlock package" at bounding box center [53, 161] width 39 height 9
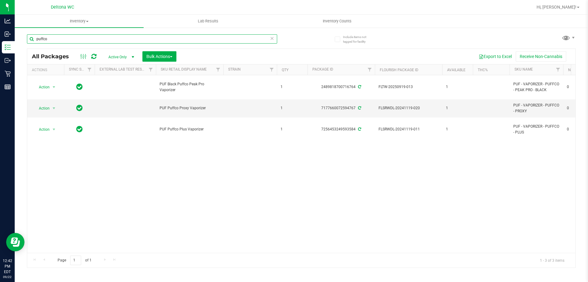
click at [74, 36] on input "puffco" at bounding box center [152, 38] width 250 height 9
type input "dsd"
